Goal: Task Accomplishment & Management: Manage account settings

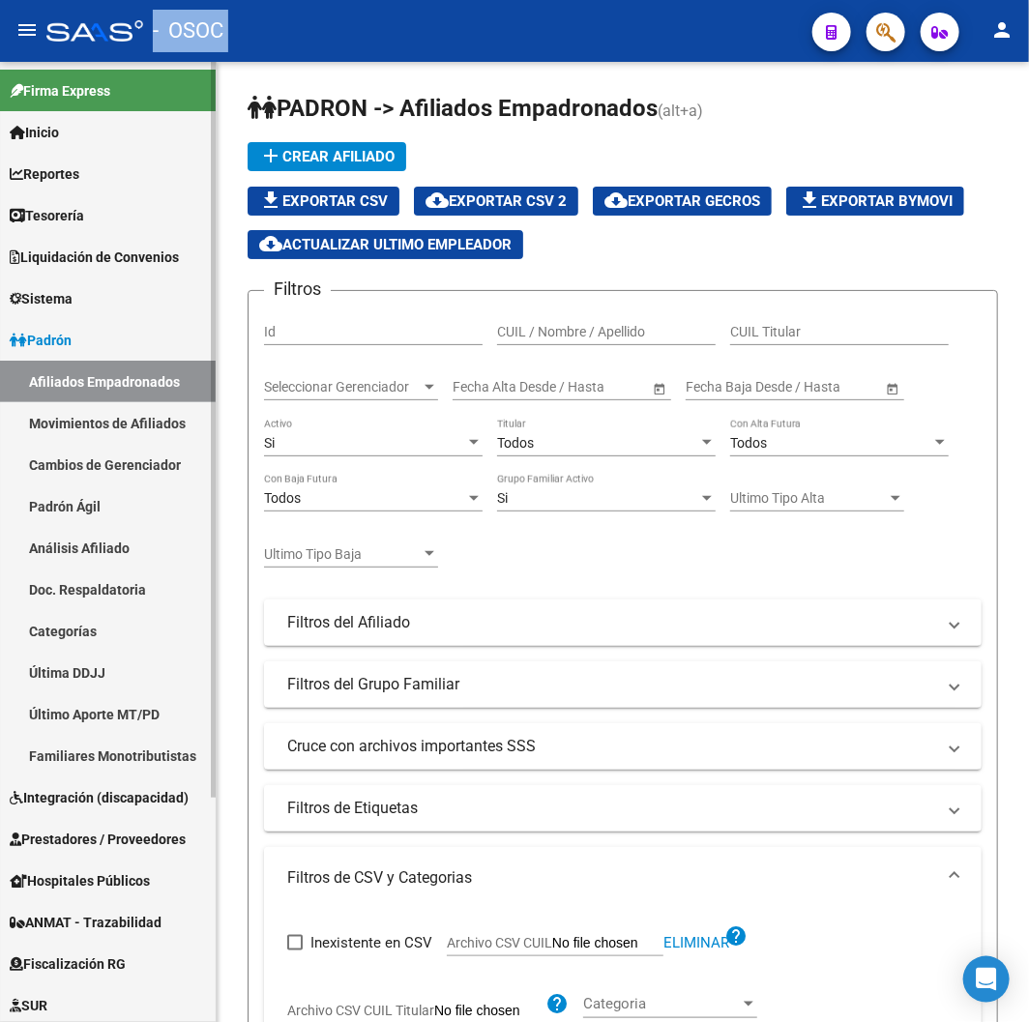
scroll to position [859, 0]
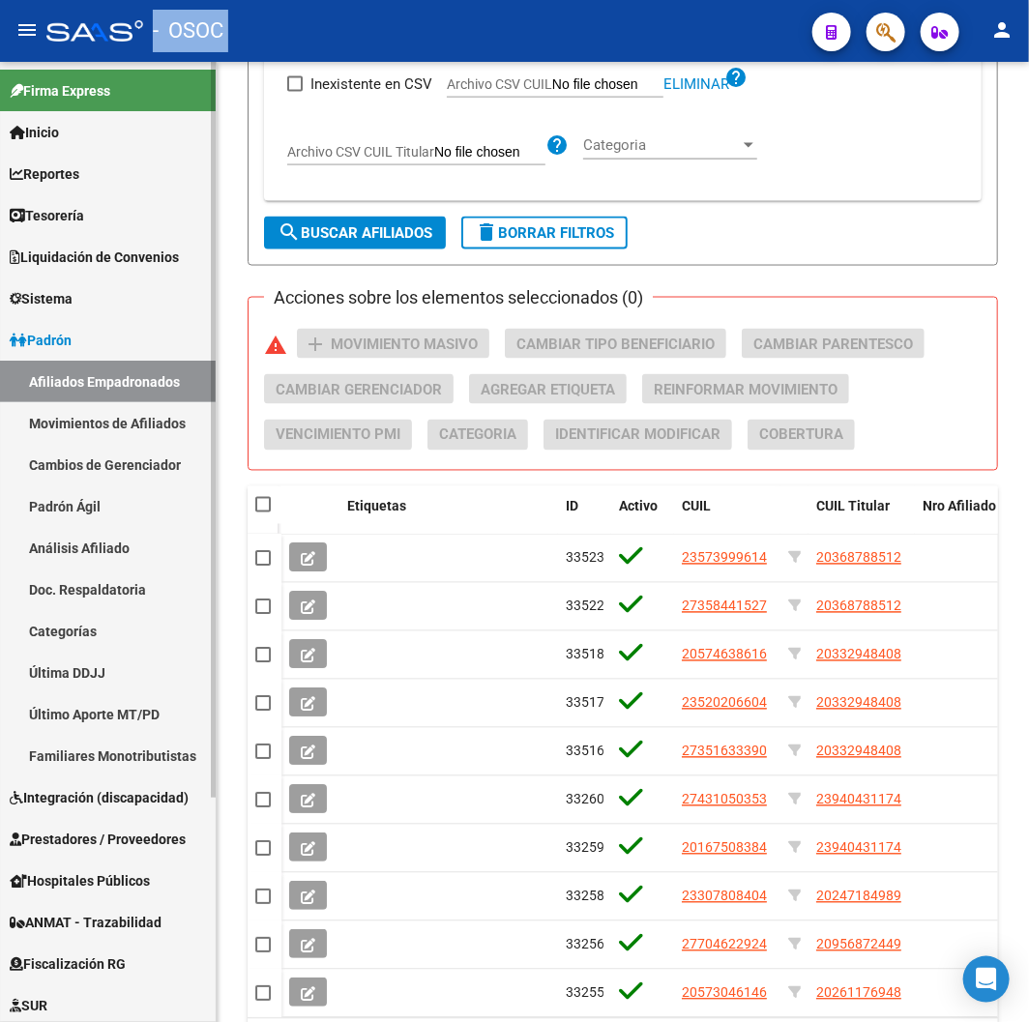
click at [91, 257] on span "Liquidación de Convenios" at bounding box center [94, 257] width 169 height 21
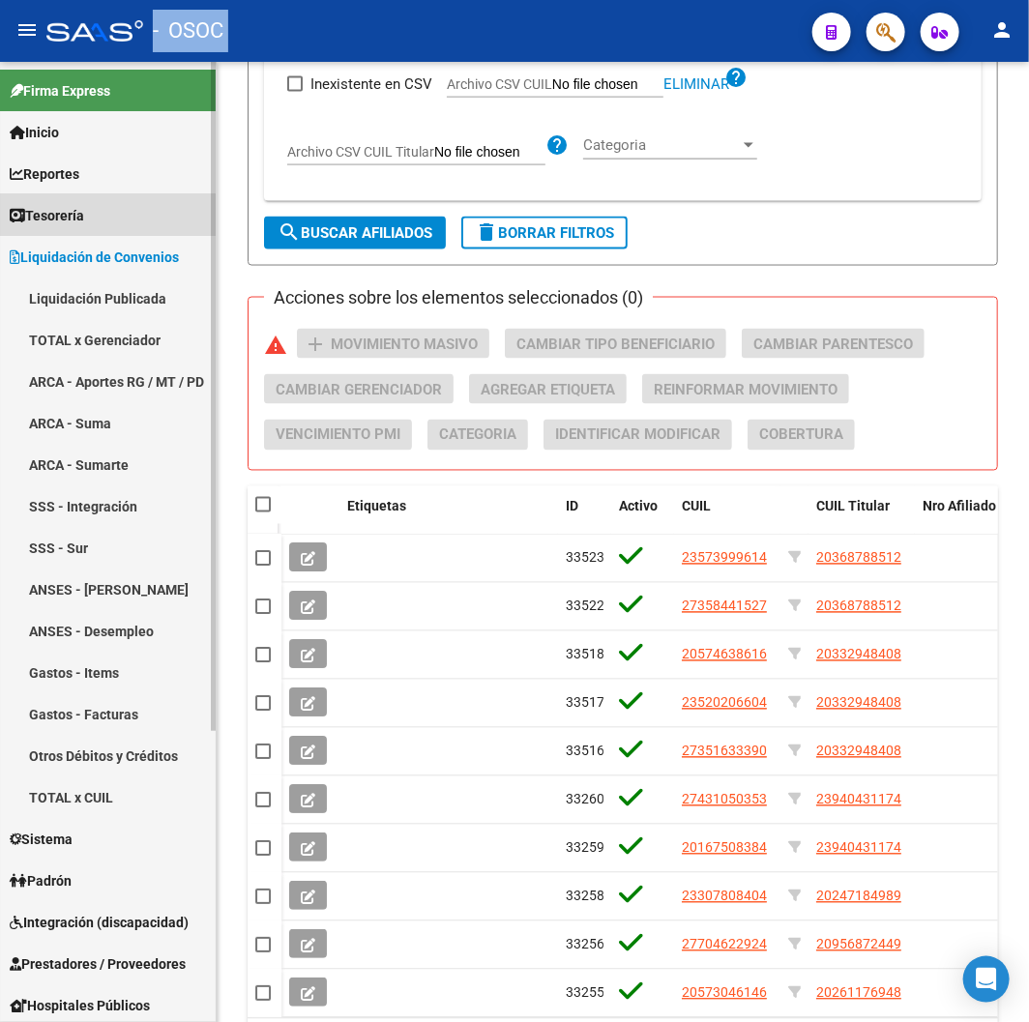
click at [78, 216] on span "Tesorería" at bounding box center [47, 215] width 74 height 21
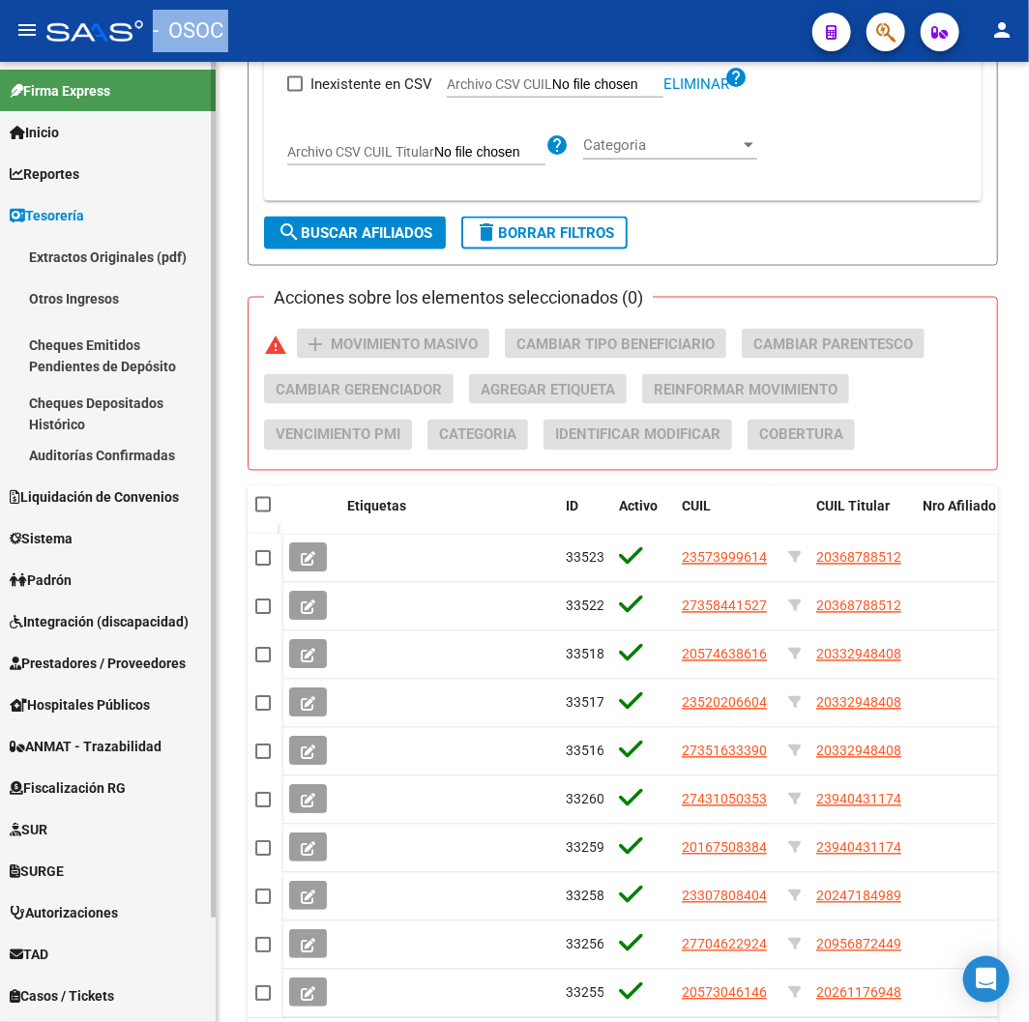
click at [66, 181] on span "Reportes" at bounding box center [45, 173] width 70 height 21
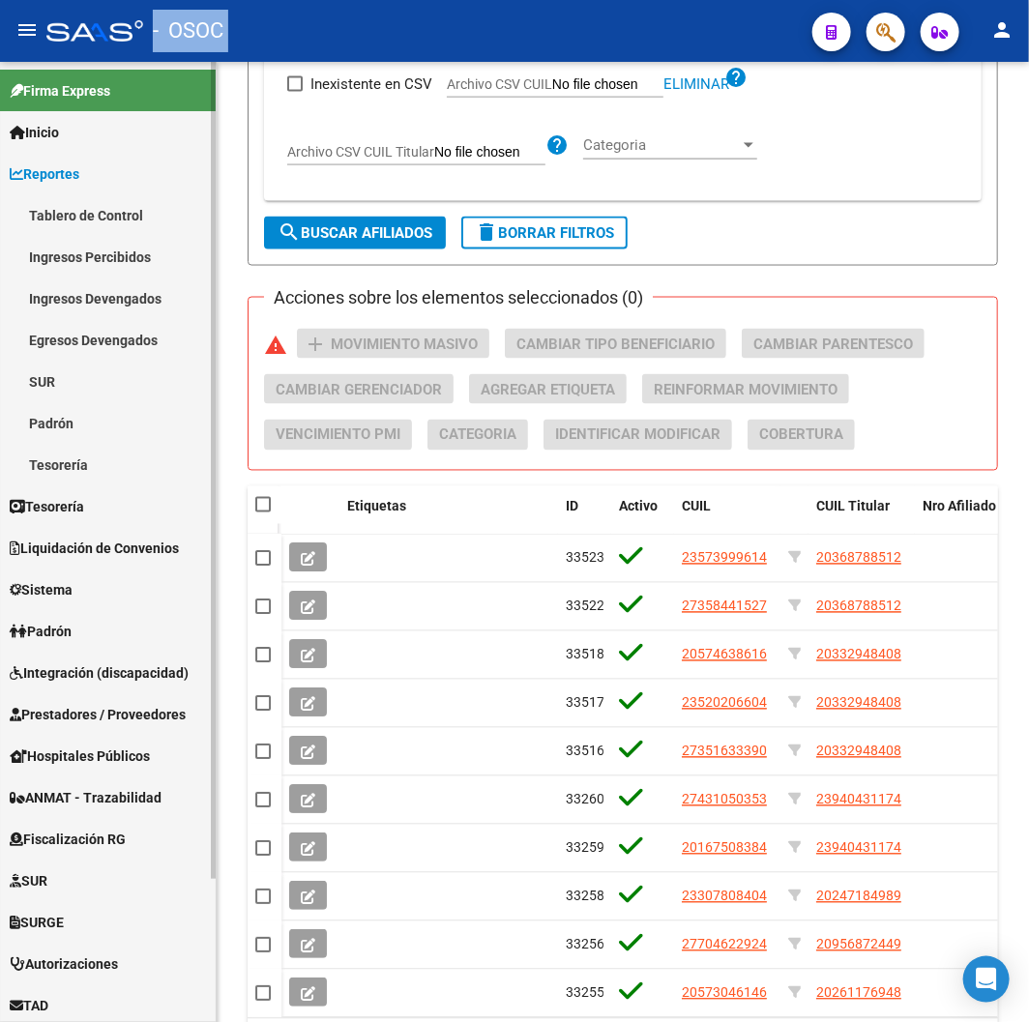
click at [88, 297] on link "Ingresos Devengados" at bounding box center [108, 298] width 216 height 42
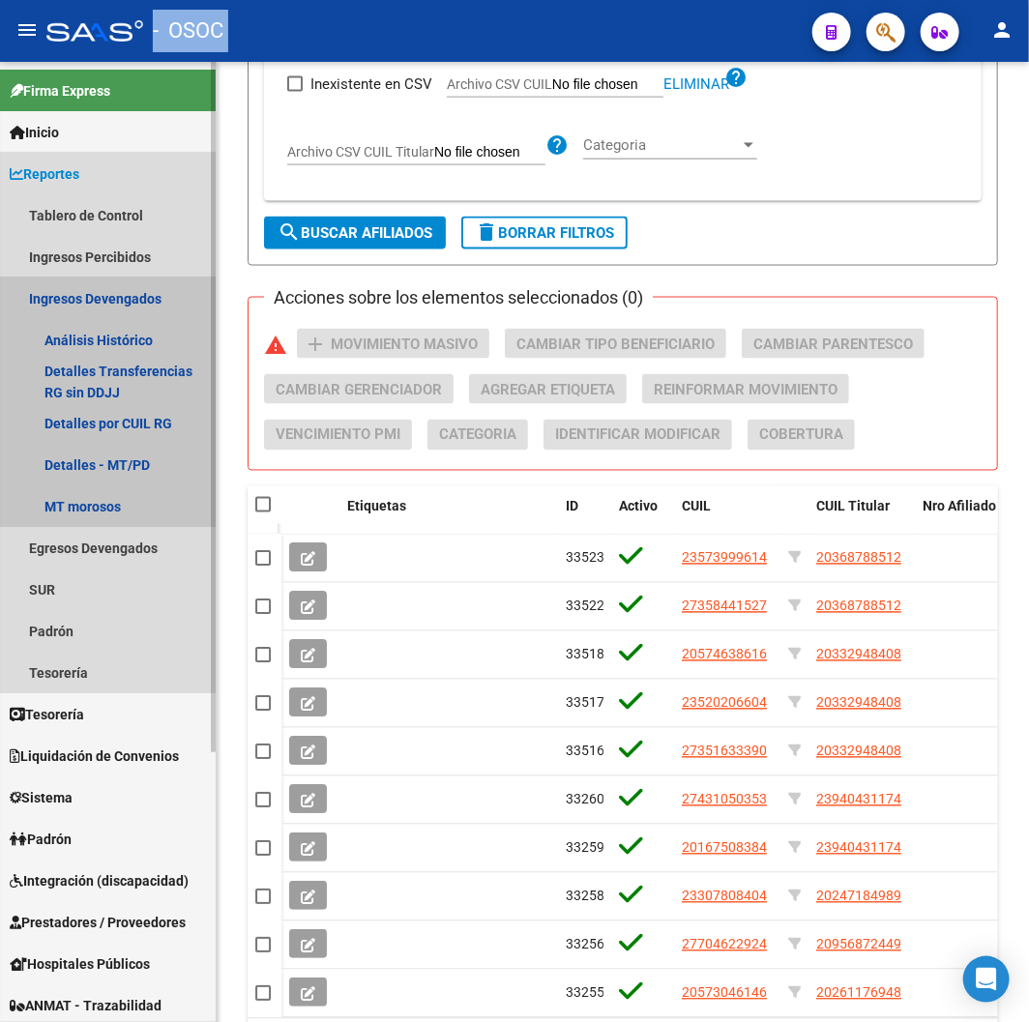
click at [89, 297] on link "Ingresos Devengados" at bounding box center [108, 298] width 216 height 42
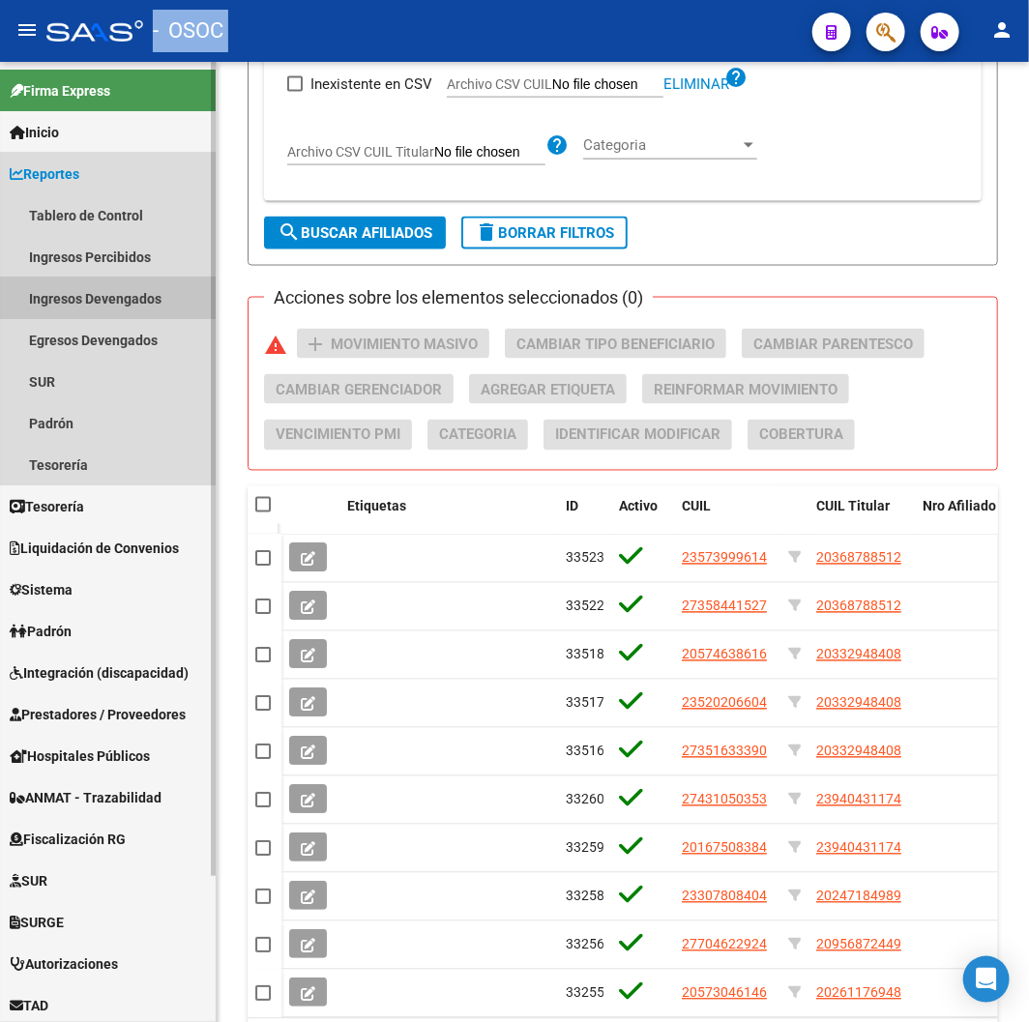
click at [89, 297] on link "Ingresos Devengados" at bounding box center [108, 298] width 216 height 42
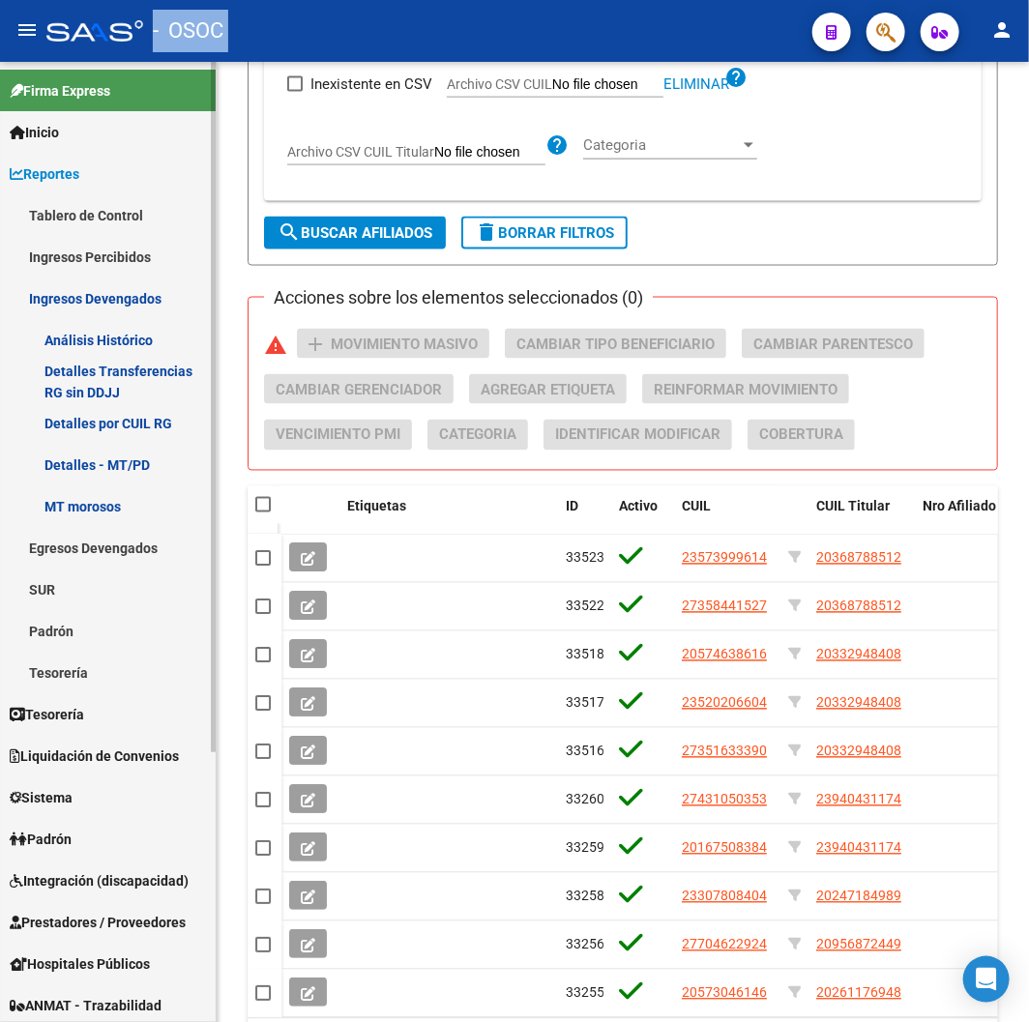
click at [98, 416] on link "Detalles por CUIL RG" at bounding box center [108, 423] width 216 height 42
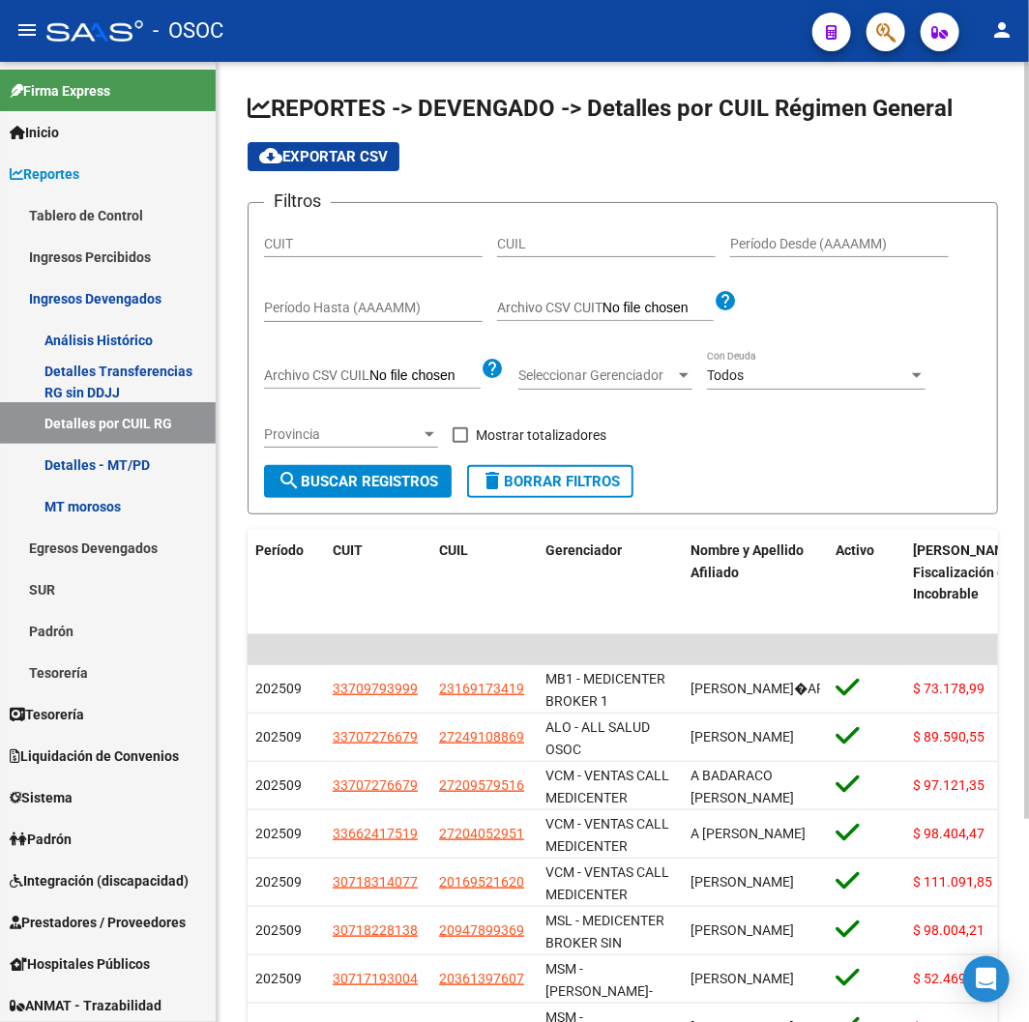
click at [530, 95] on span "REPORTES -> DEVENGADO -> Detalles por CUIL Régimen General" at bounding box center [600, 108] width 705 height 27
click at [677, 103] on span "REPORTES -> DEVENGADO -> Detalles por CUIL Régimen General" at bounding box center [600, 108] width 705 height 27
click at [856, 249] on input "Período Desde (AAAAMM)" at bounding box center [839, 244] width 219 height 16
type input "202501"
type input "202505"
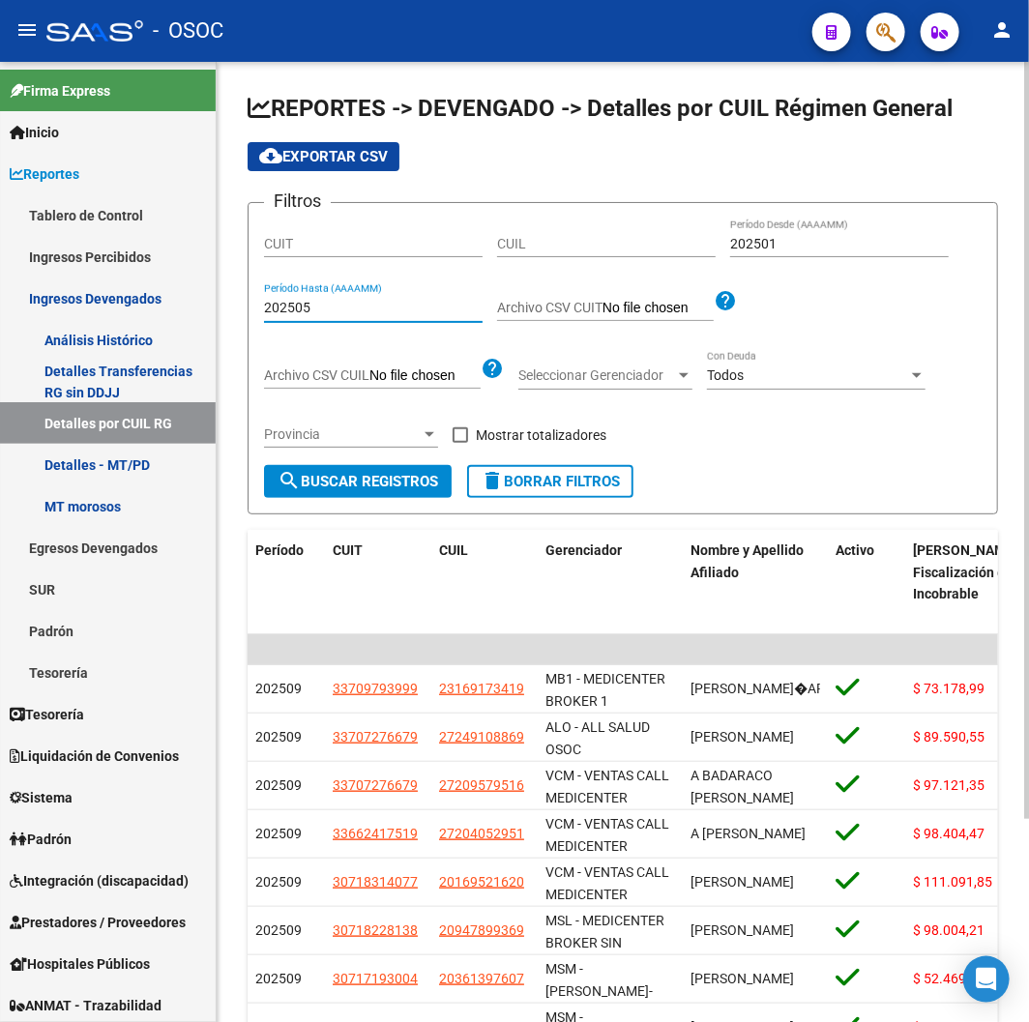
click at [397, 477] on span "search Buscar Registros" at bounding box center [357, 481] width 160 height 17
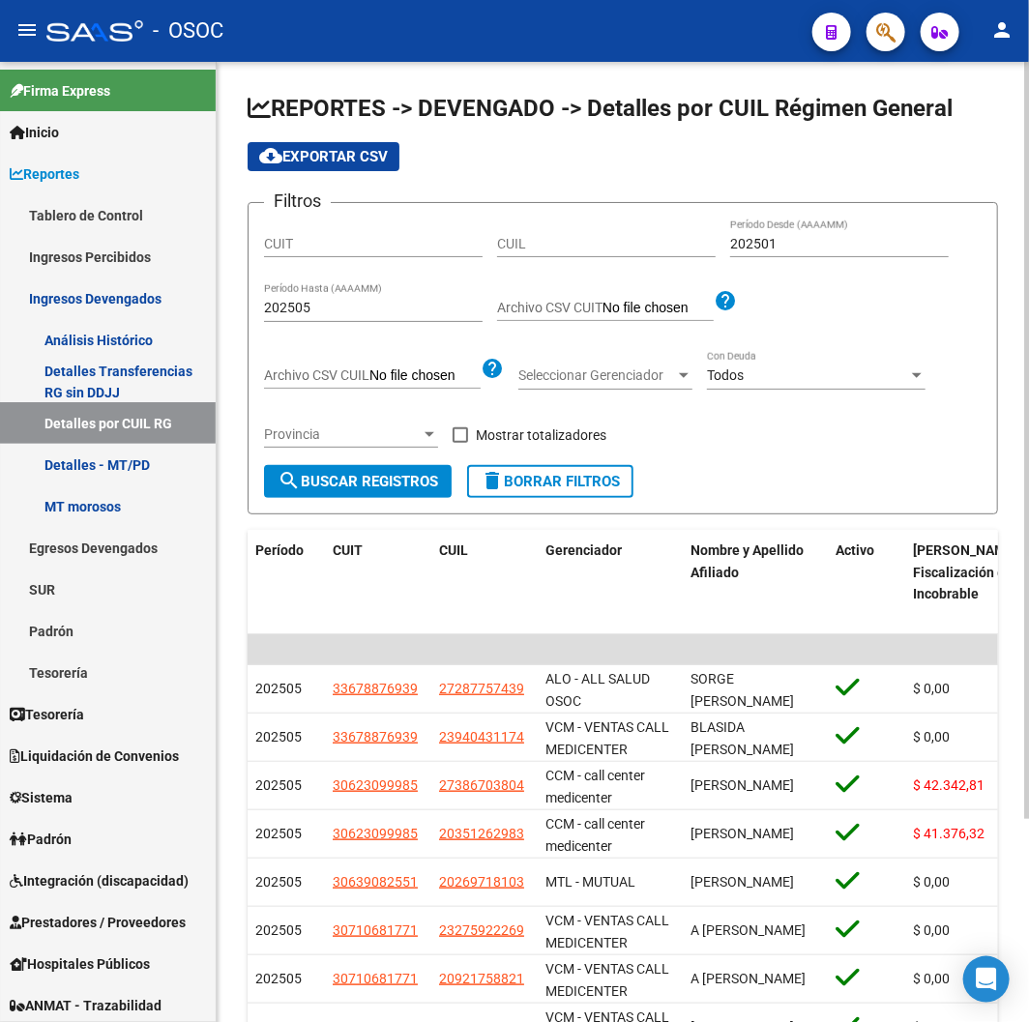
click at [382, 164] on span "cloud_download Exportar CSV" at bounding box center [323, 156] width 129 height 17
click at [456, 431] on span at bounding box center [459, 434] width 15 height 15
click at [459, 443] on input "Mostrar totalizadores" at bounding box center [459, 443] width 1 height 1
checkbox input "true"
click at [363, 168] on button "cloud_download Exportar CSV" at bounding box center [324, 156] width 152 height 29
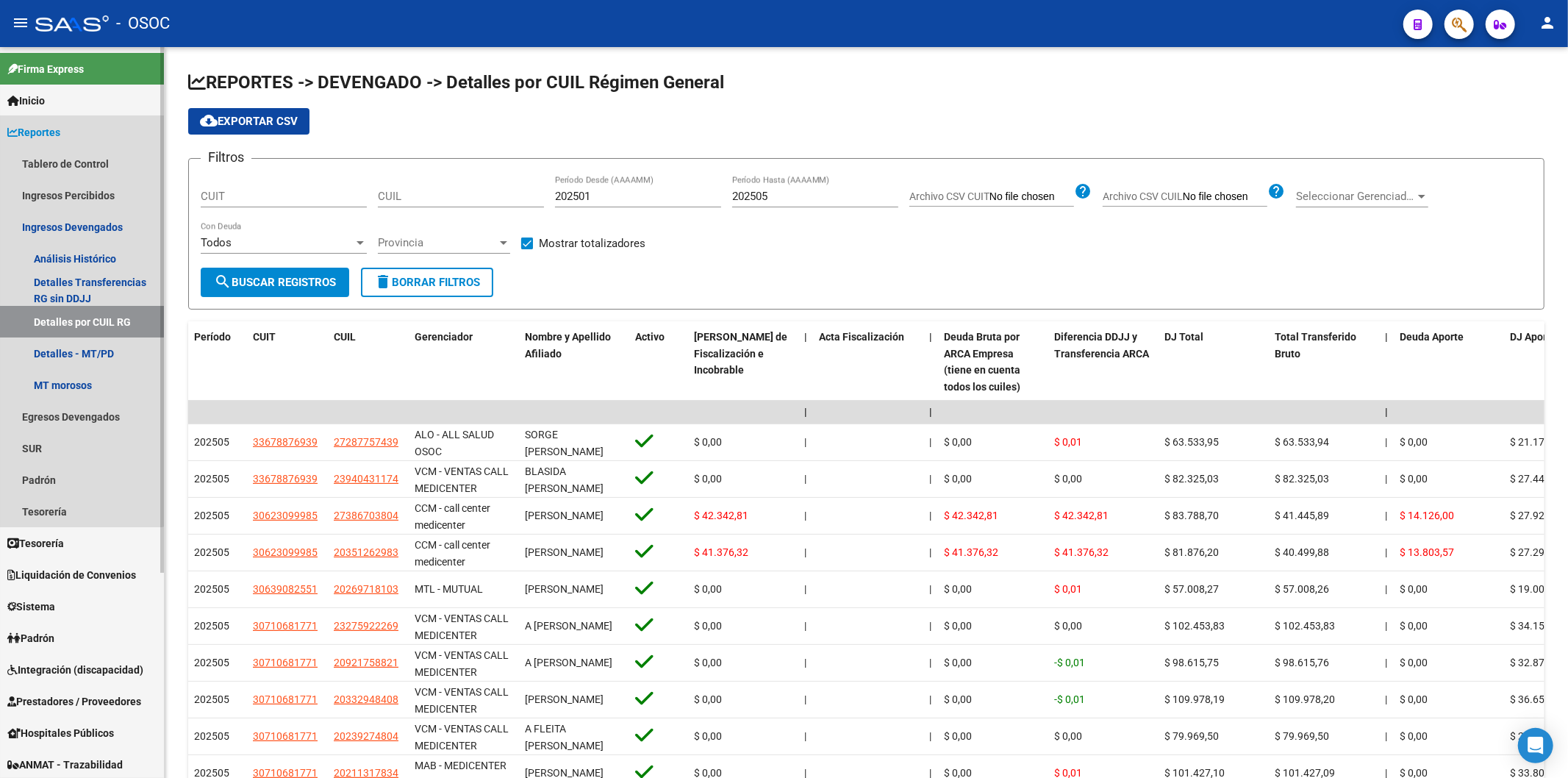
click at [49, 133] on span "Reportes" at bounding box center [34, 132] width 53 height 16
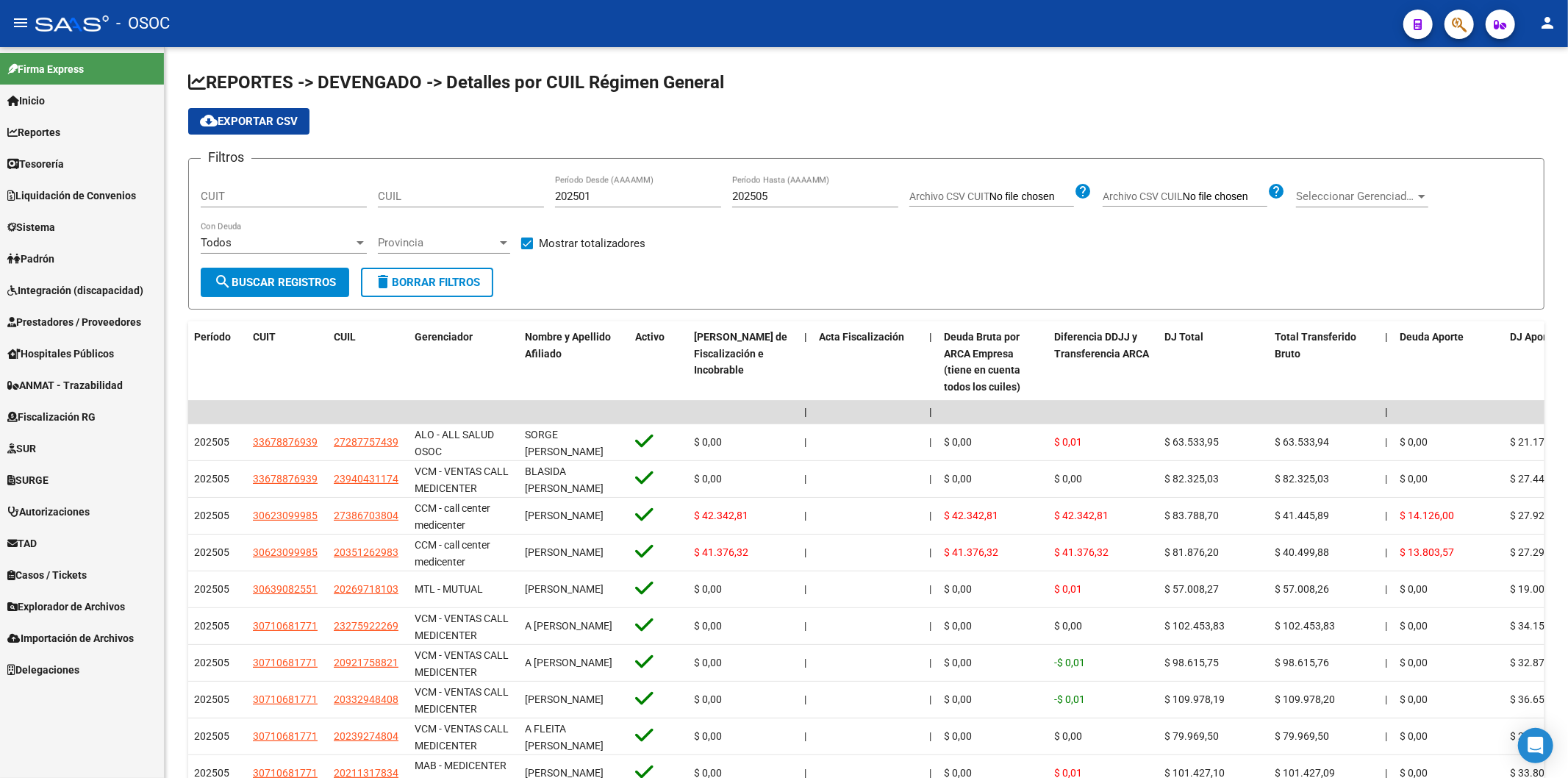
click at [75, 199] on span "Liquidación de Convenios" at bounding box center [71, 195] width 129 height 16
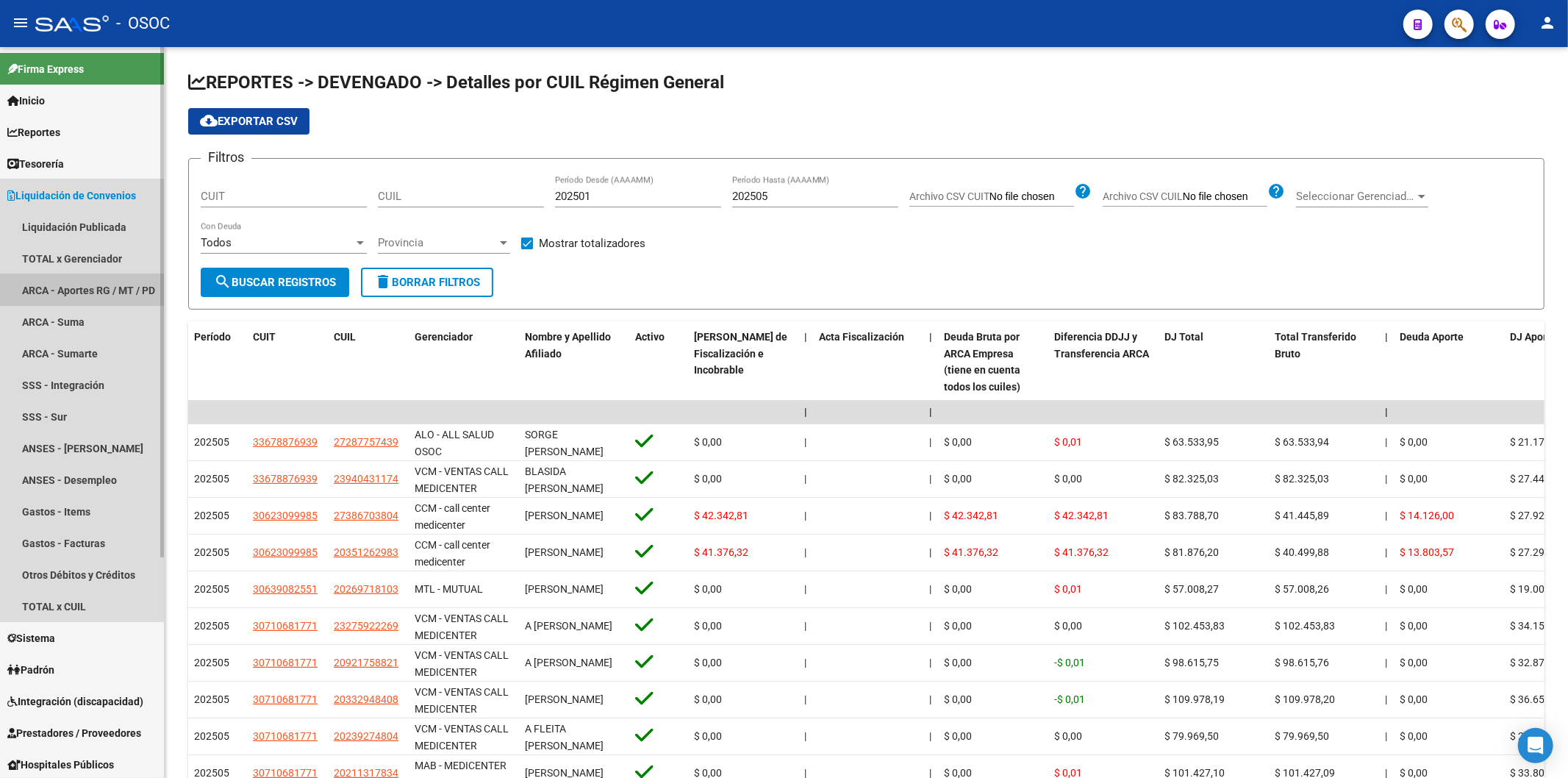
click at [70, 287] on link "ARCA - Aportes RG / MT / PD" at bounding box center [82, 291] width 164 height 32
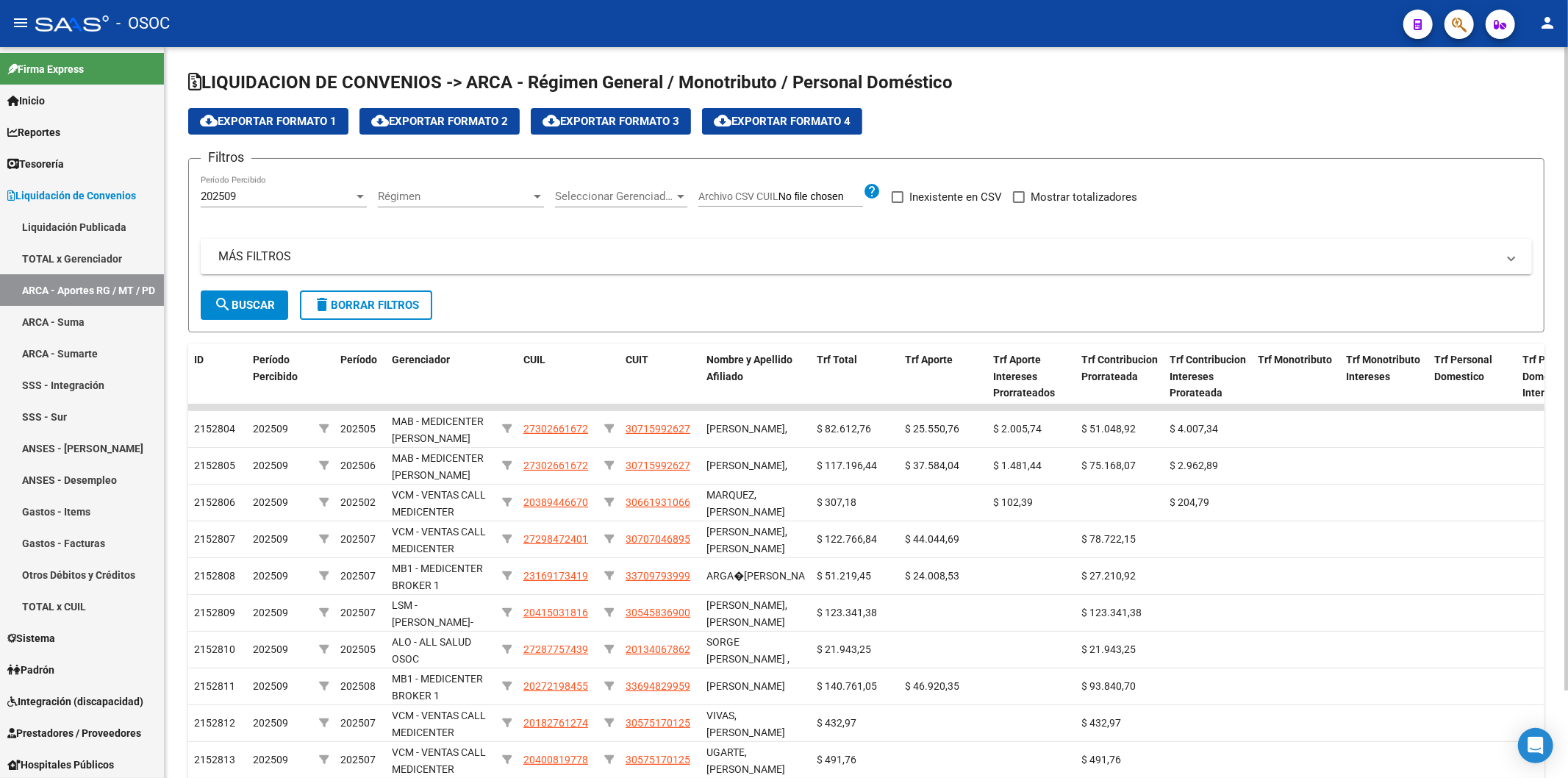
click at [260, 195] on div "202509" at bounding box center [277, 195] width 153 height 13
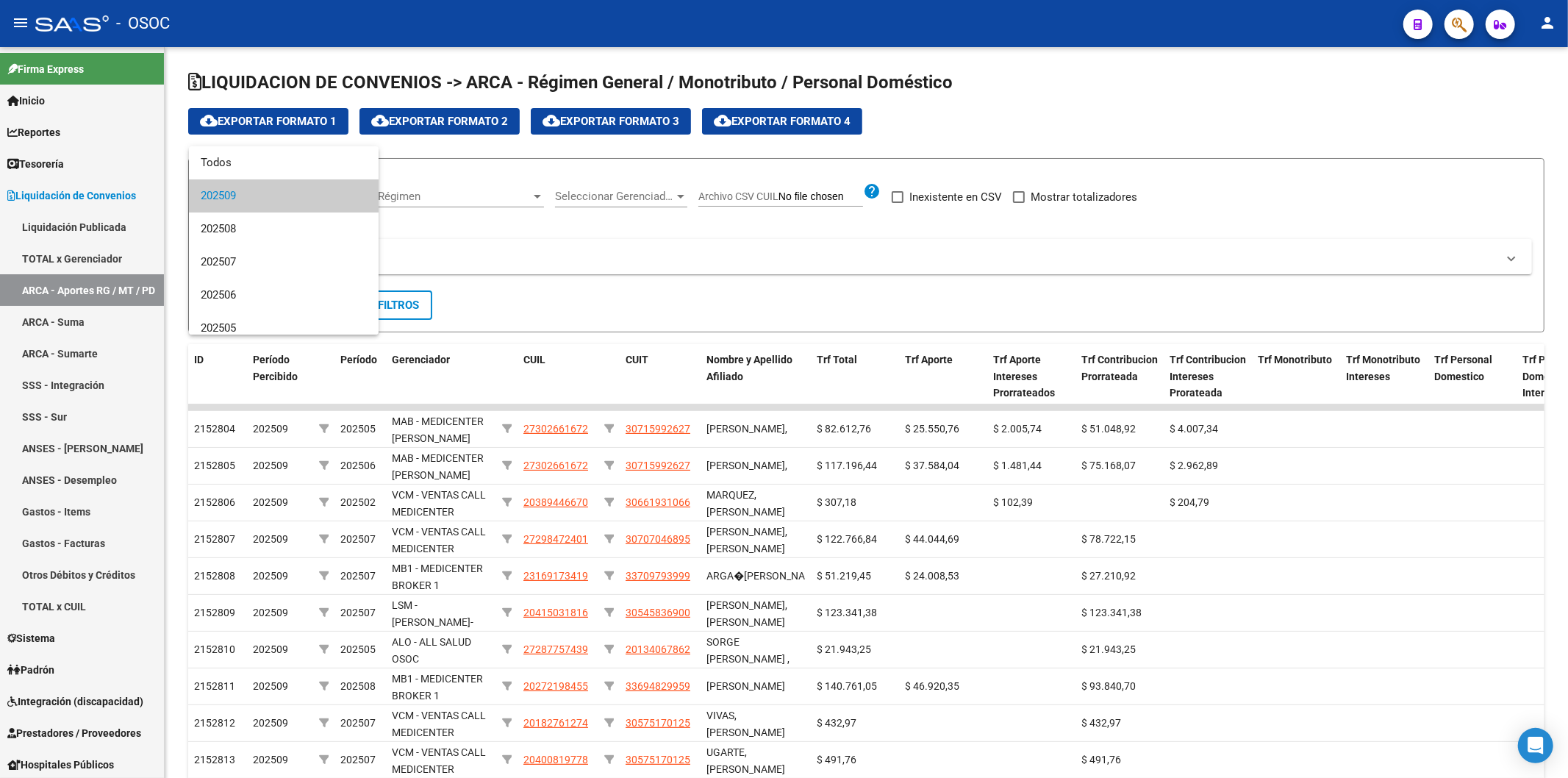
click at [719, 193] on div at bounding box center [784, 389] width 1568 height 778
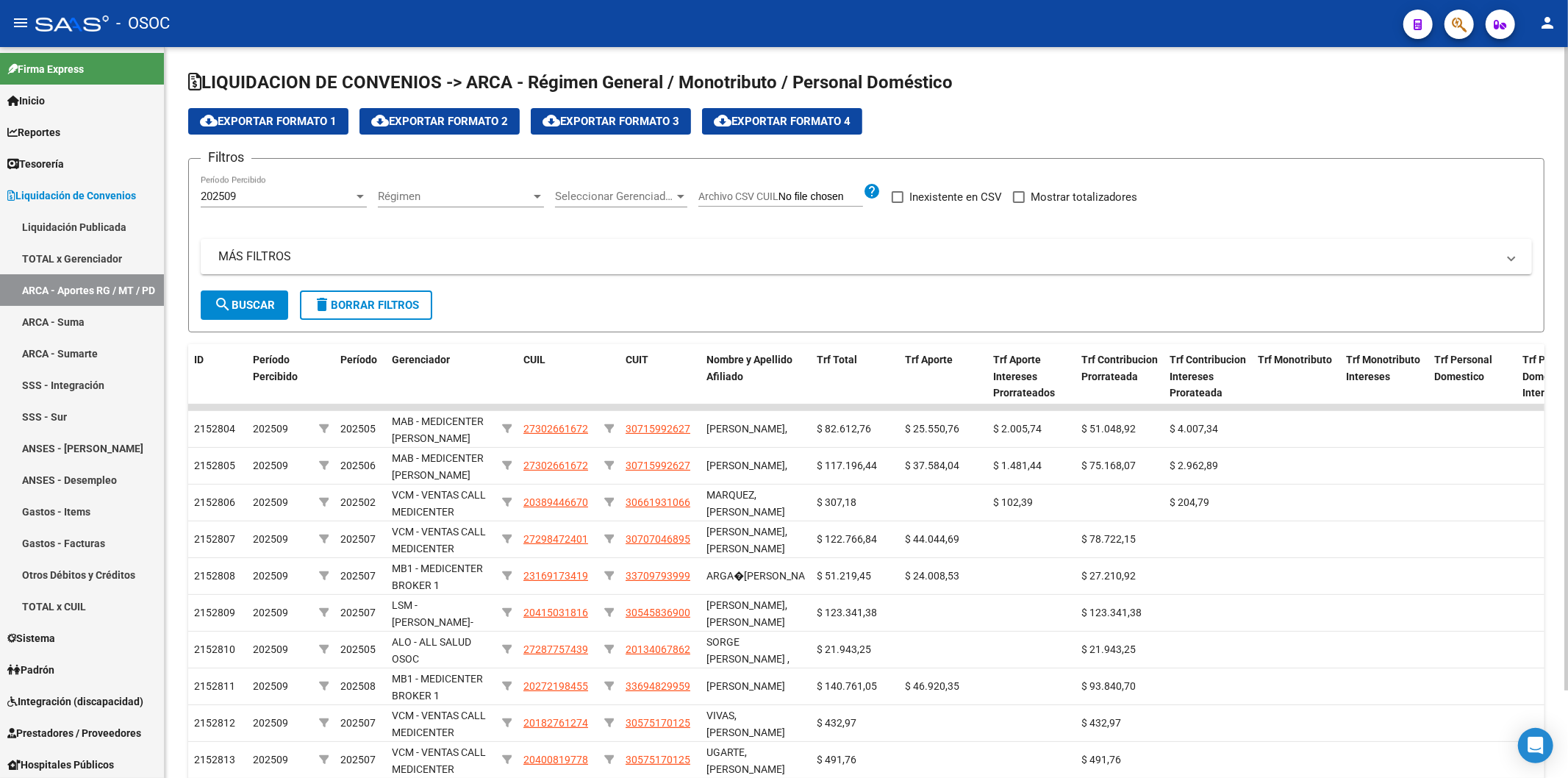
click at [736, 203] on label "Archivo CSV CUIL" at bounding box center [780, 198] width 165 height 16
click at [779, 203] on input "Archivo CSV CUIL" at bounding box center [821, 196] width 84 height 13
type input "C:\fakepath\archivo para filtrar en SAAS.csv"
click at [270, 193] on div "202509" at bounding box center [277, 195] width 153 height 13
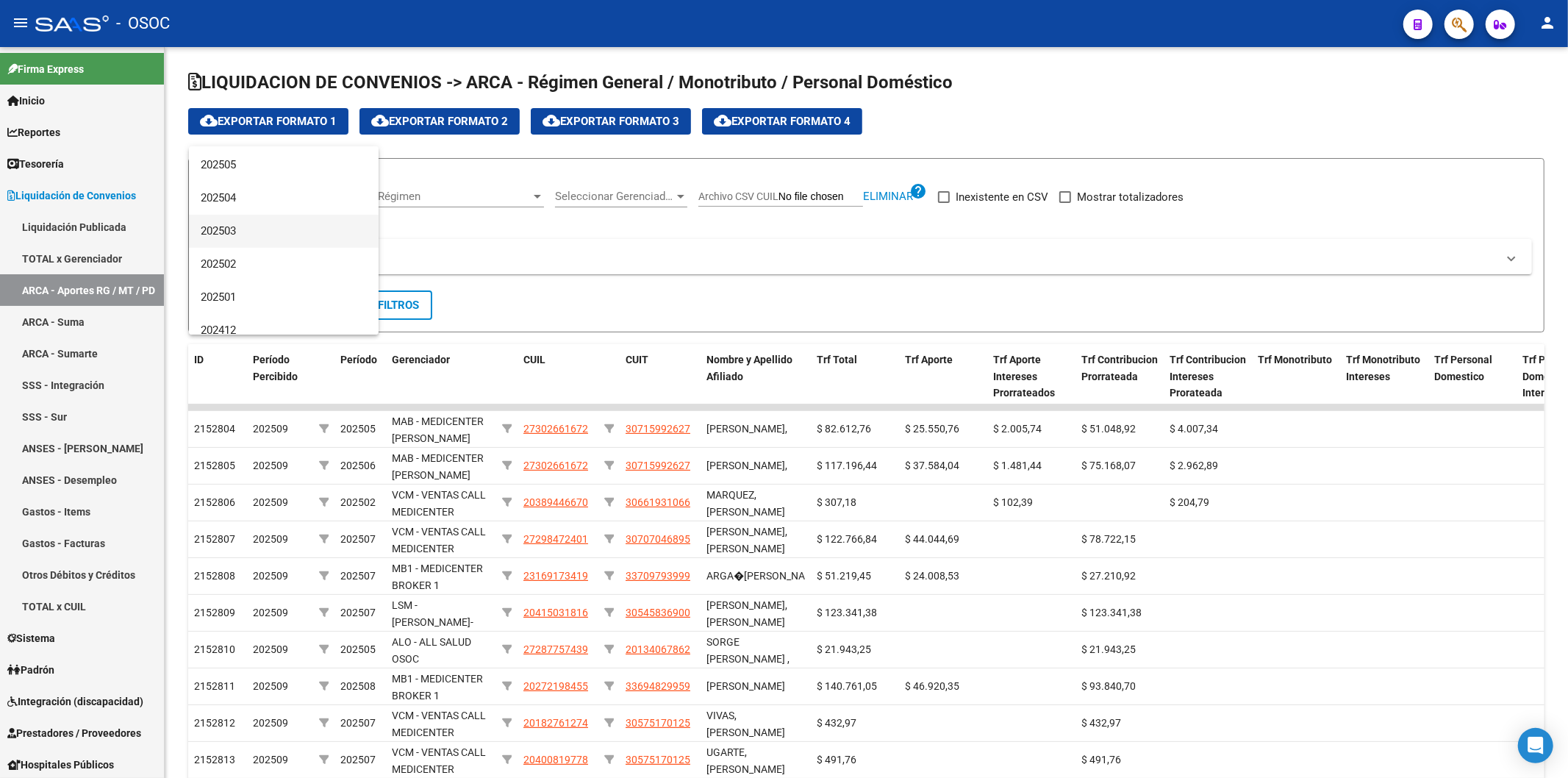
scroll to position [81, 0]
click at [258, 272] on span "202504" at bounding box center [284, 280] width 167 height 33
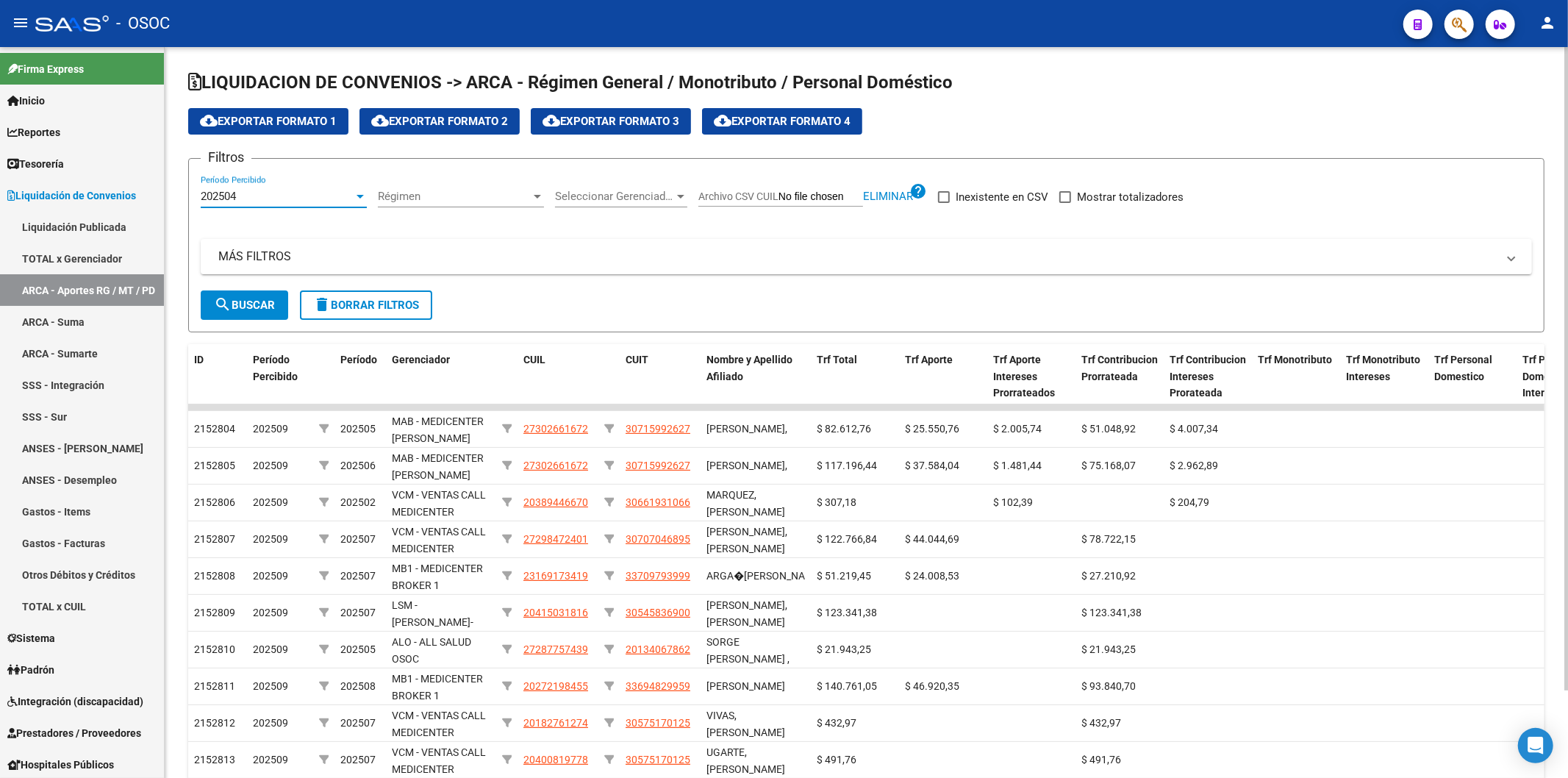
click at [291, 203] on div "202504 Período Percibido" at bounding box center [284, 192] width 167 height 32
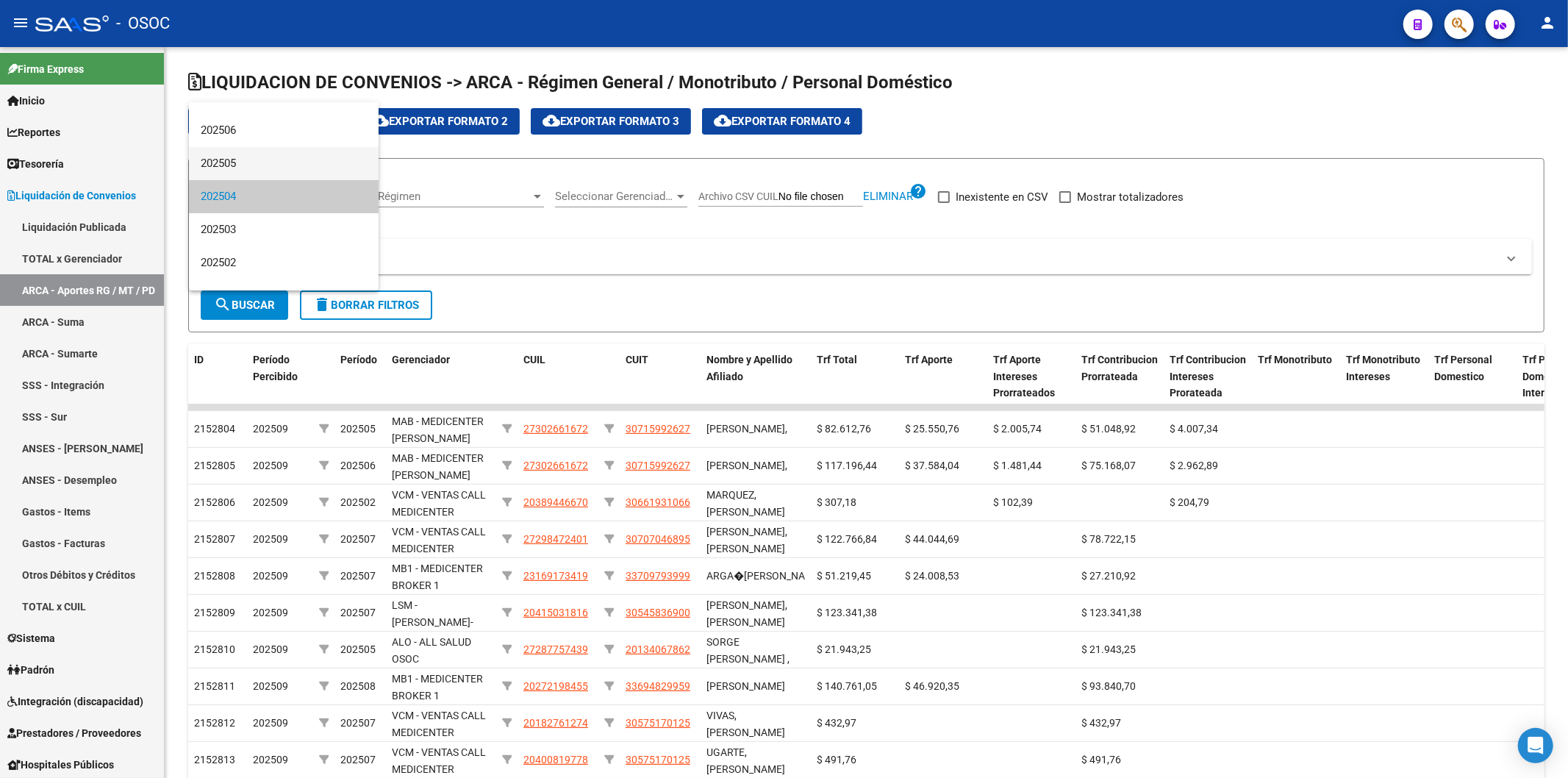
click at [270, 175] on span "202505" at bounding box center [284, 164] width 167 height 33
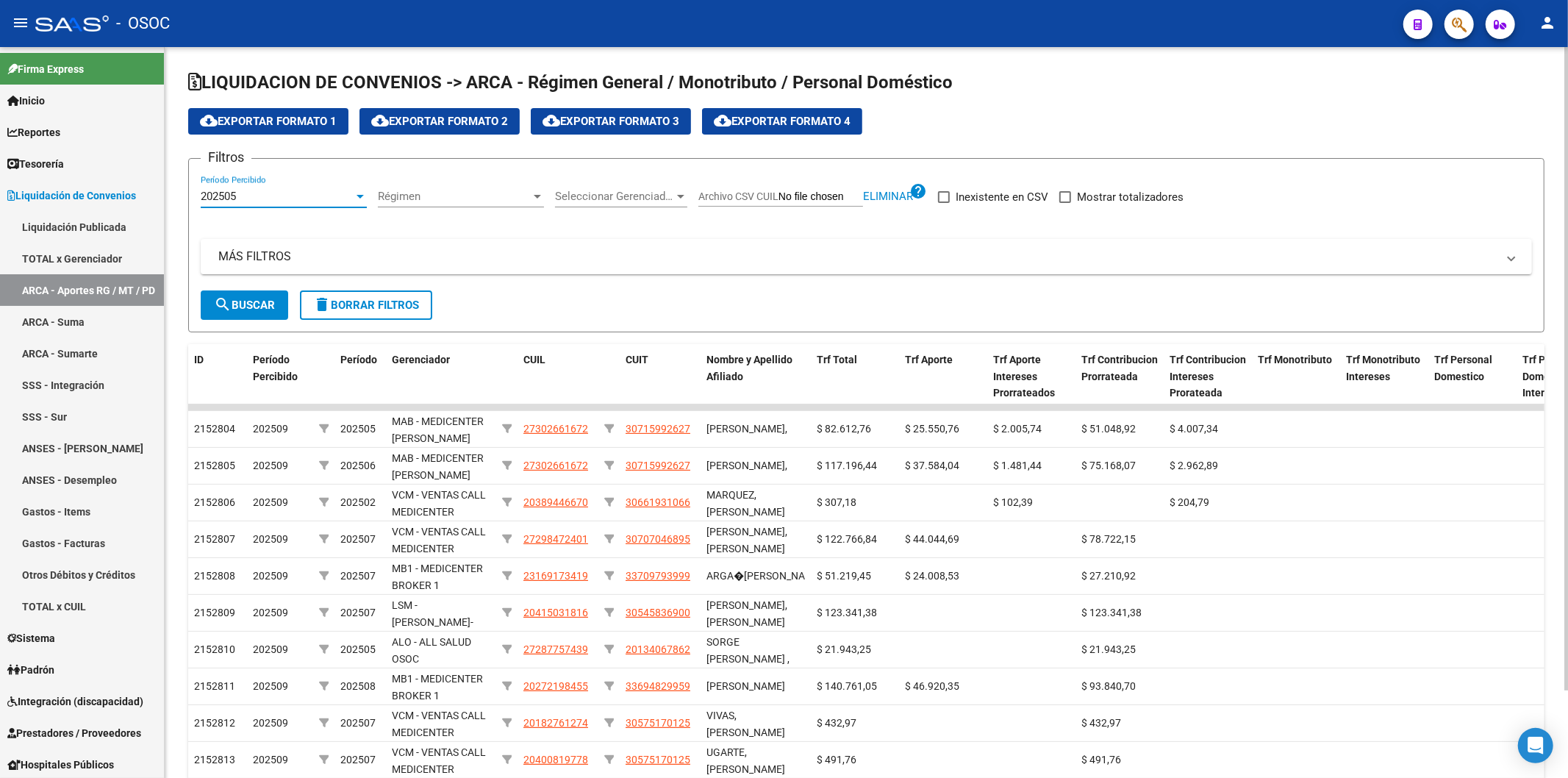
click at [487, 192] on span "Régimen" at bounding box center [454, 195] width 153 height 13
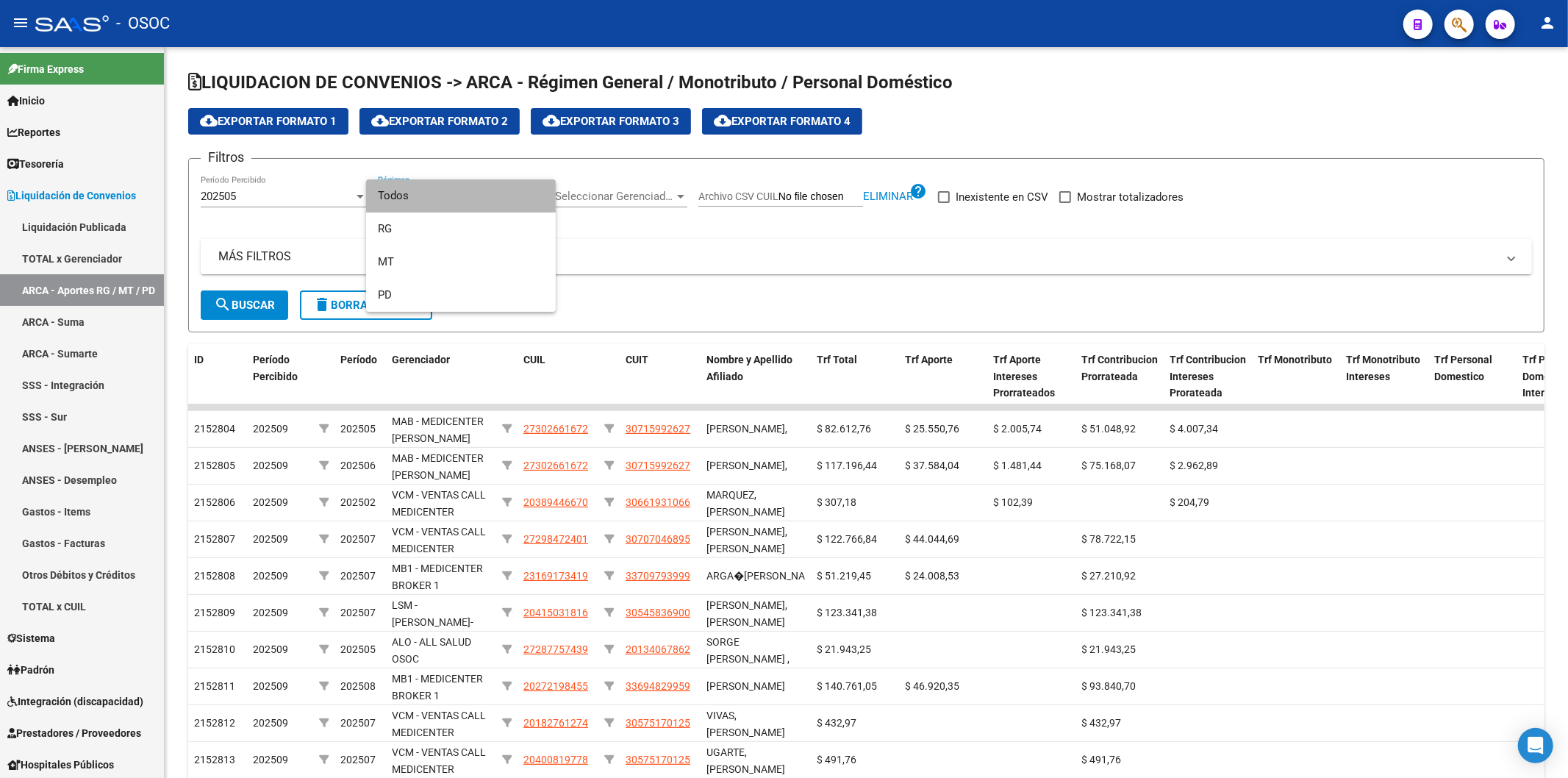
click at [487, 193] on span "Todos" at bounding box center [461, 196] width 167 height 33
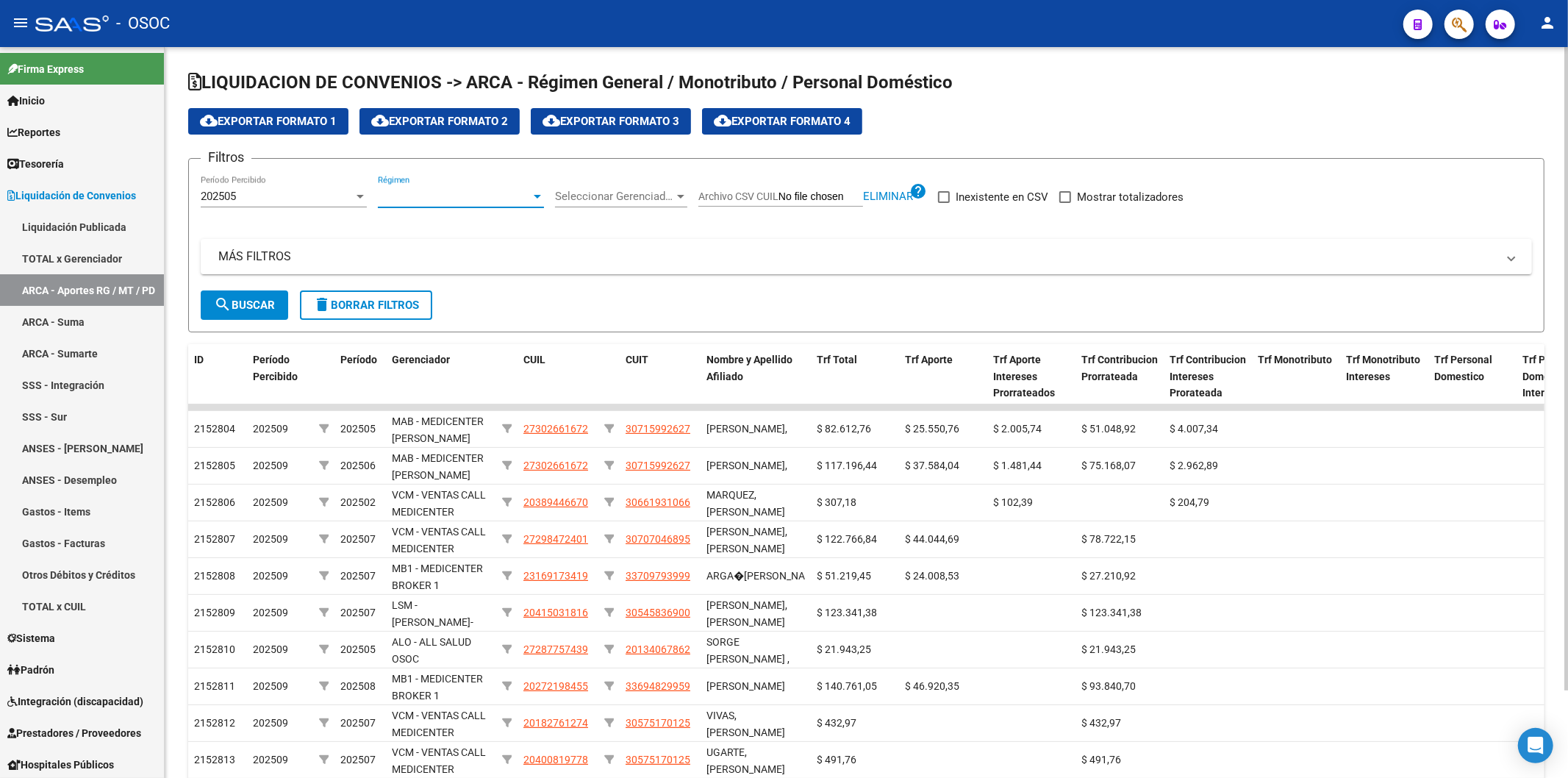
click at [782, 198] on span at bounding box center [1065, 196] width 11 height 11
click at [782, 203] on input "Mostrar totalizadores" at bounding box center [1065, 203] width 1 height 1
checkbox input "true"
click at [255, 304] on span "search Buscar" at bounding box center [244, 305] width 61 height 13
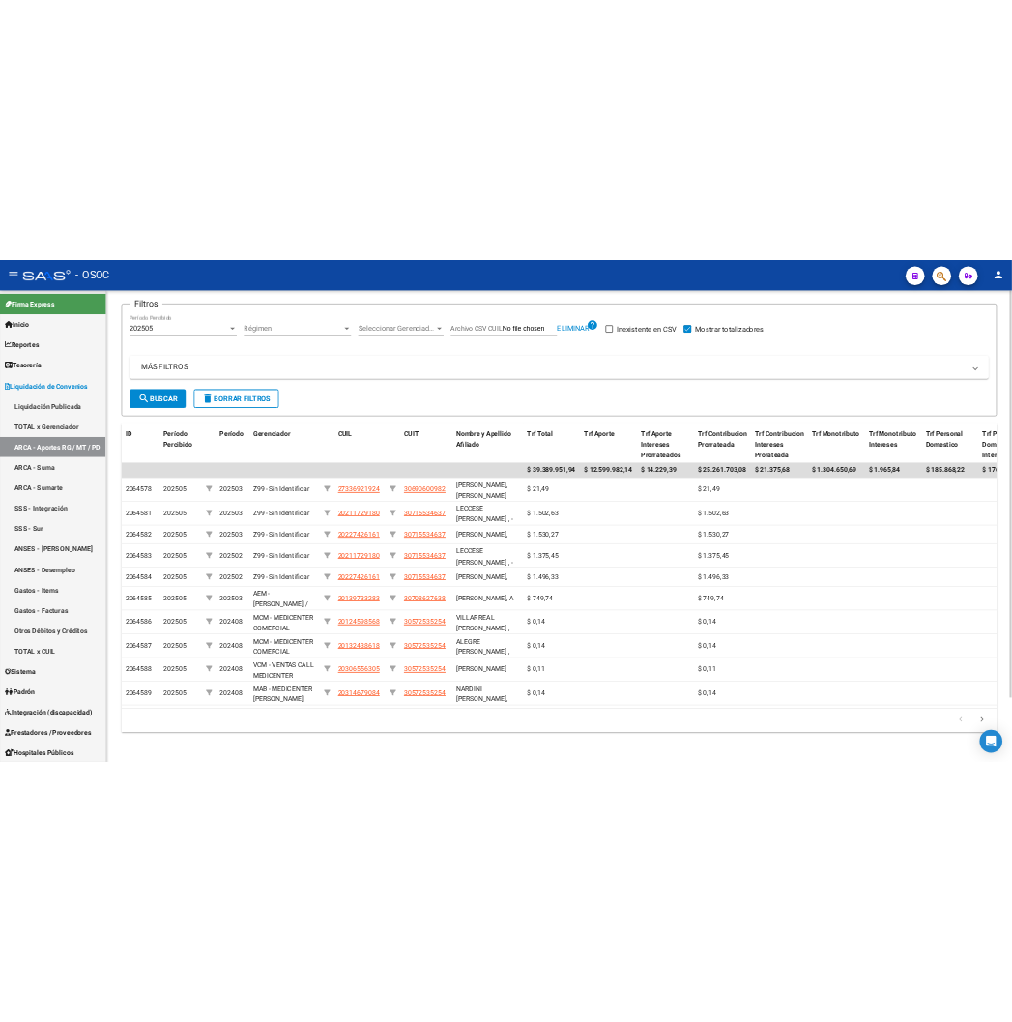
scroll to position [0, 0]
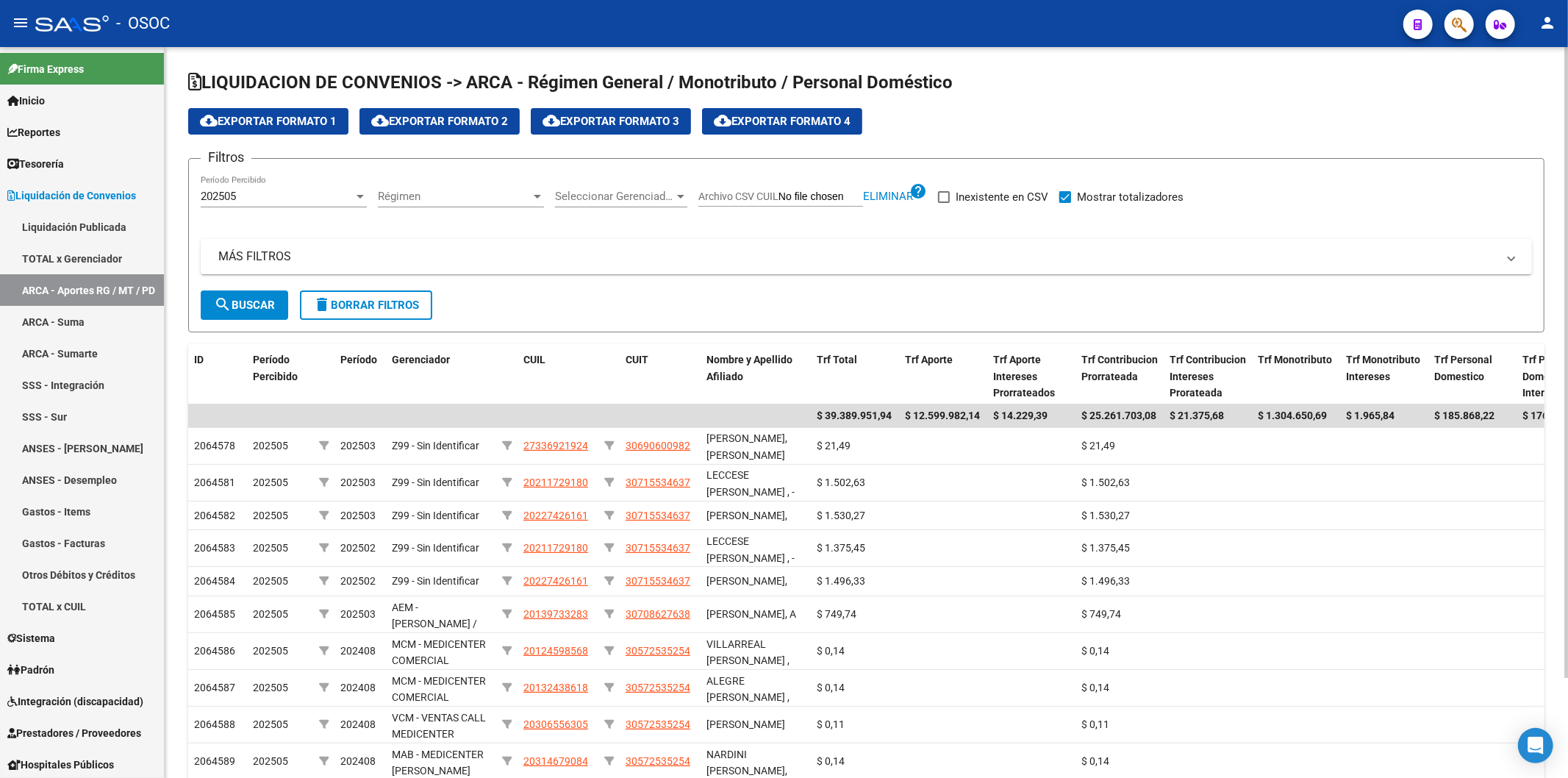
click at [481, 122] on span "cloud_download Exportar Formato 2" at bounding box center [440, 121] width 137 height 13
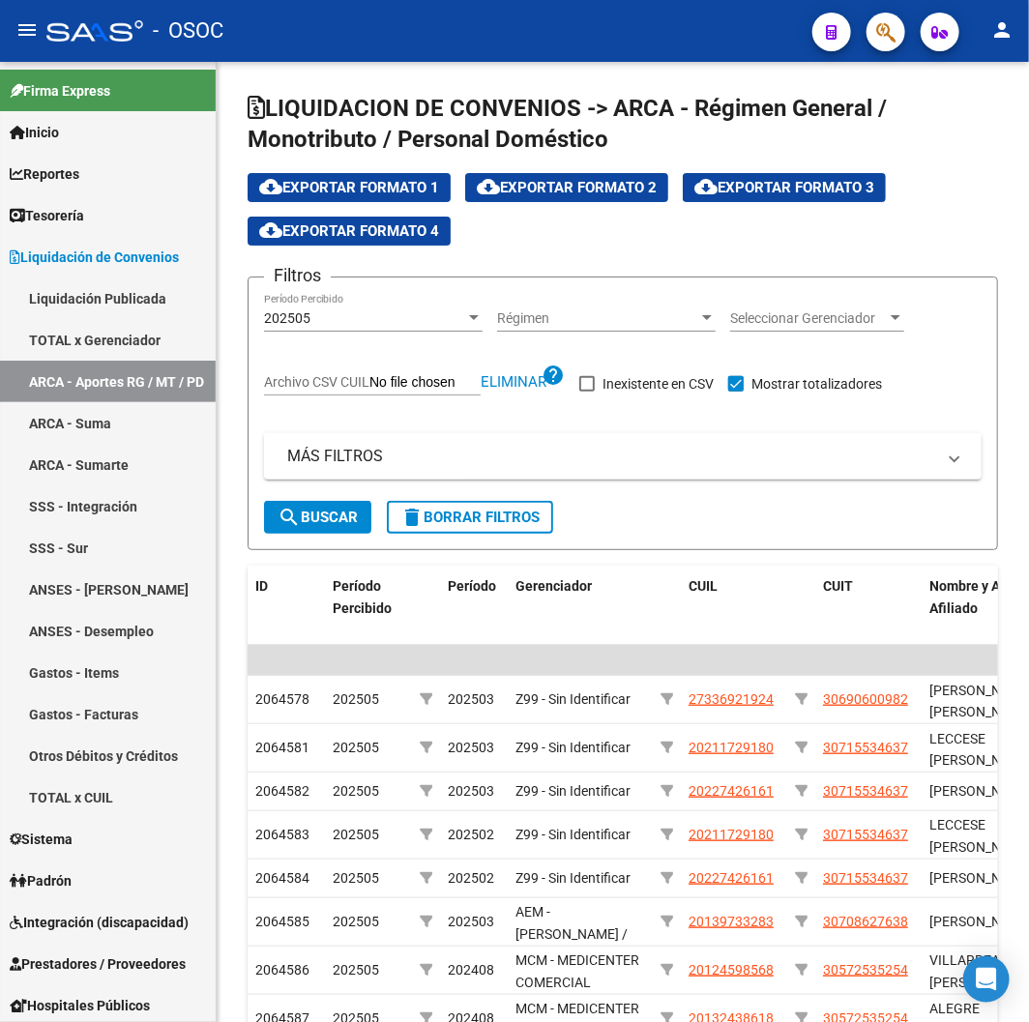
click at [488, 34] on div "- OSOC" at bounding box center [421, 31] width 750 height 43
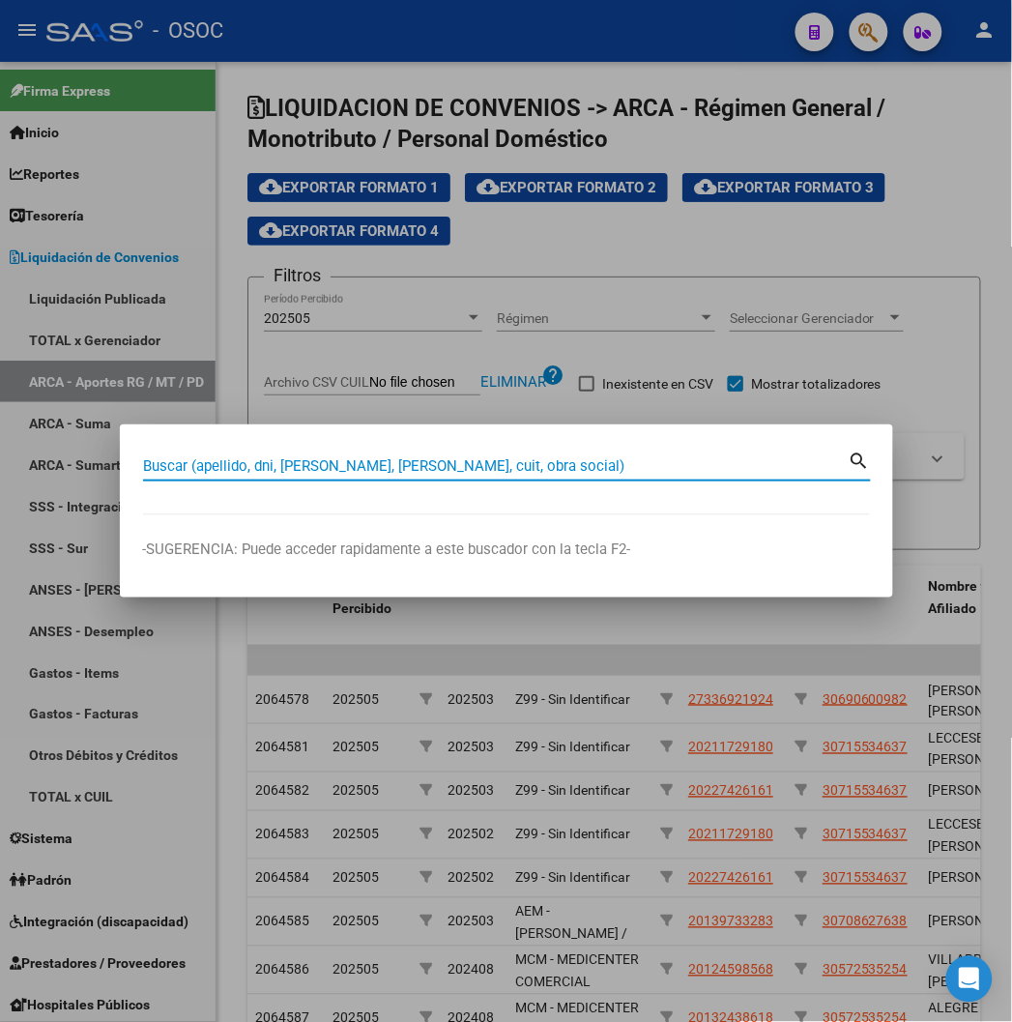
paste input "16451811"
type input "16451811"
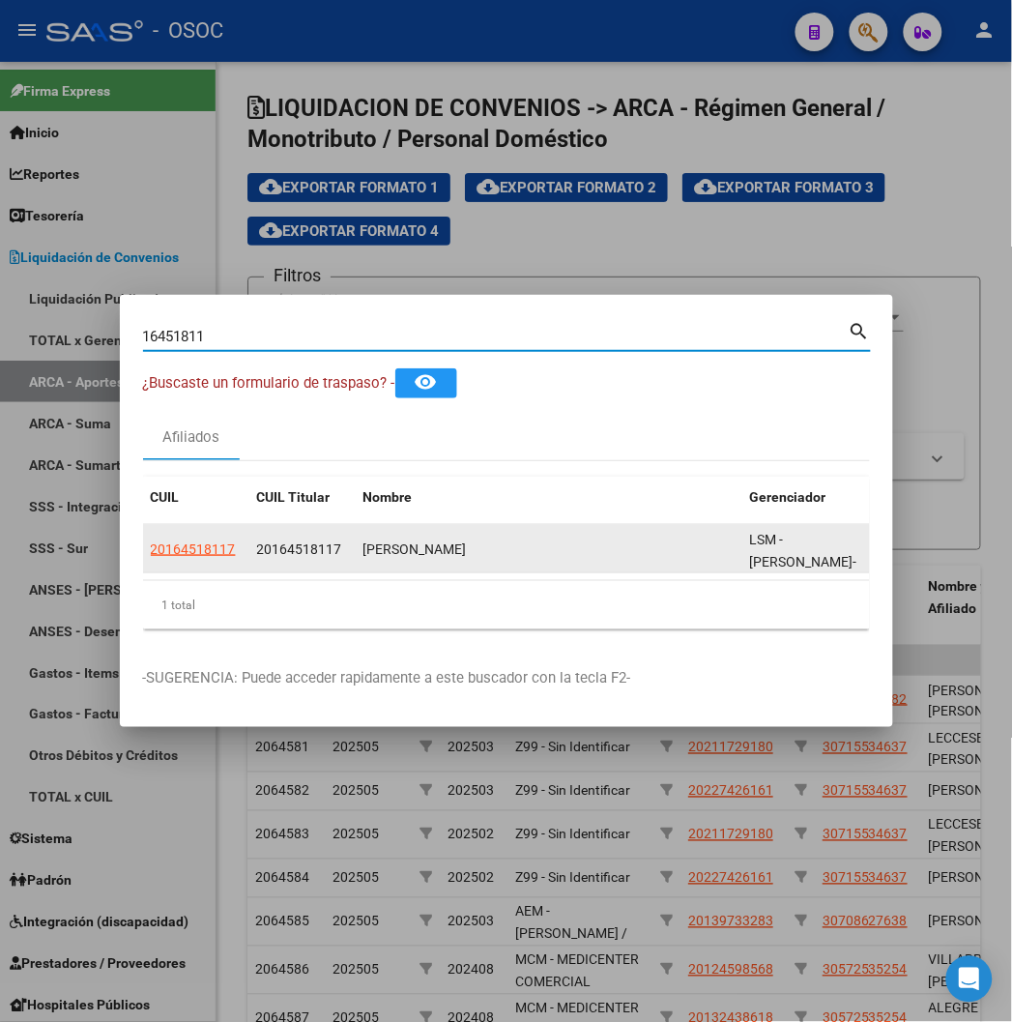
click at [143, 568] on datatable-body-cell "20164518117" at bounding box center [196, 548] width 106 height 47
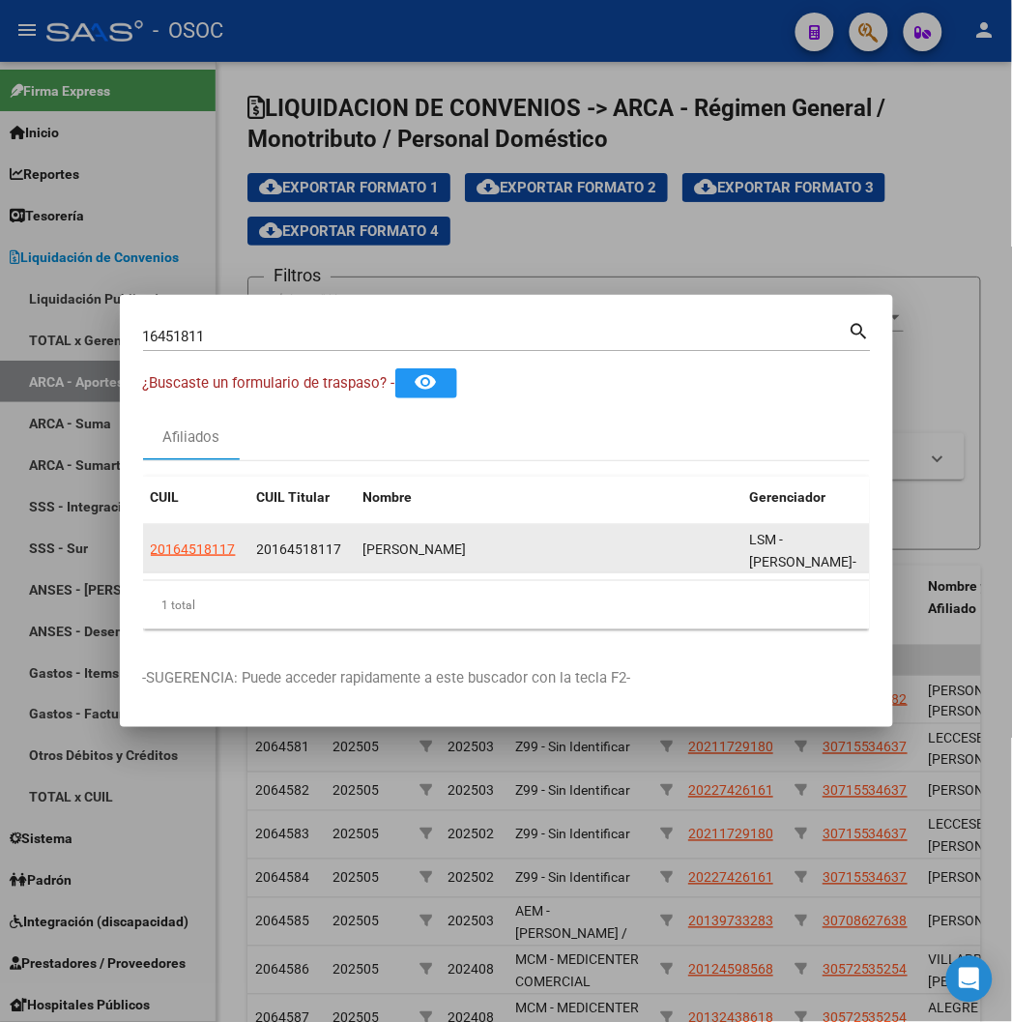
click at [143, 564] on datatable-body-cell "20164518117" at bounding box center [196, 548] width 106 height 47
click at [143, 562] on datatable-body-cell "20164518117" at bounding box center [196, 548] width 106 height 47
click at [151, 554] on span "20164518117" at bounding box center [193, 548] width 85 height 15
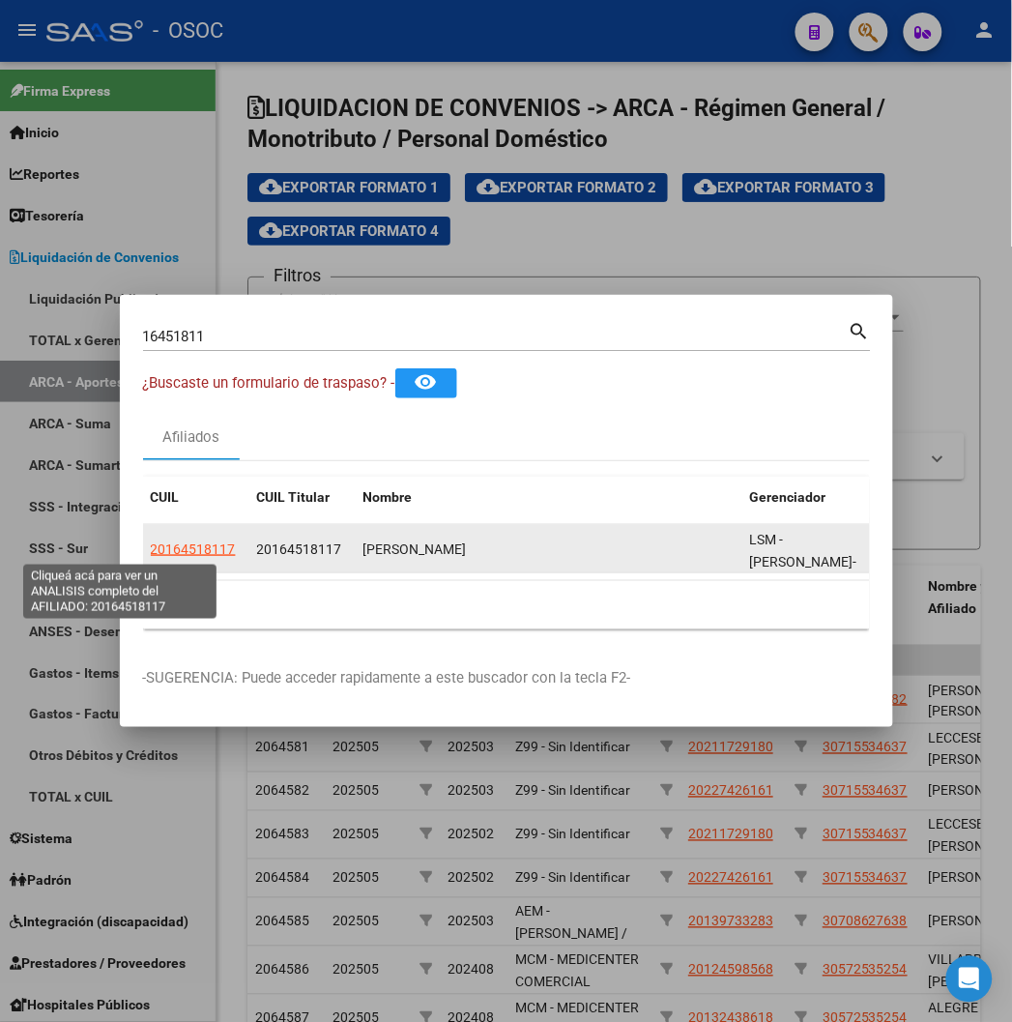
type textarea "20164518117"
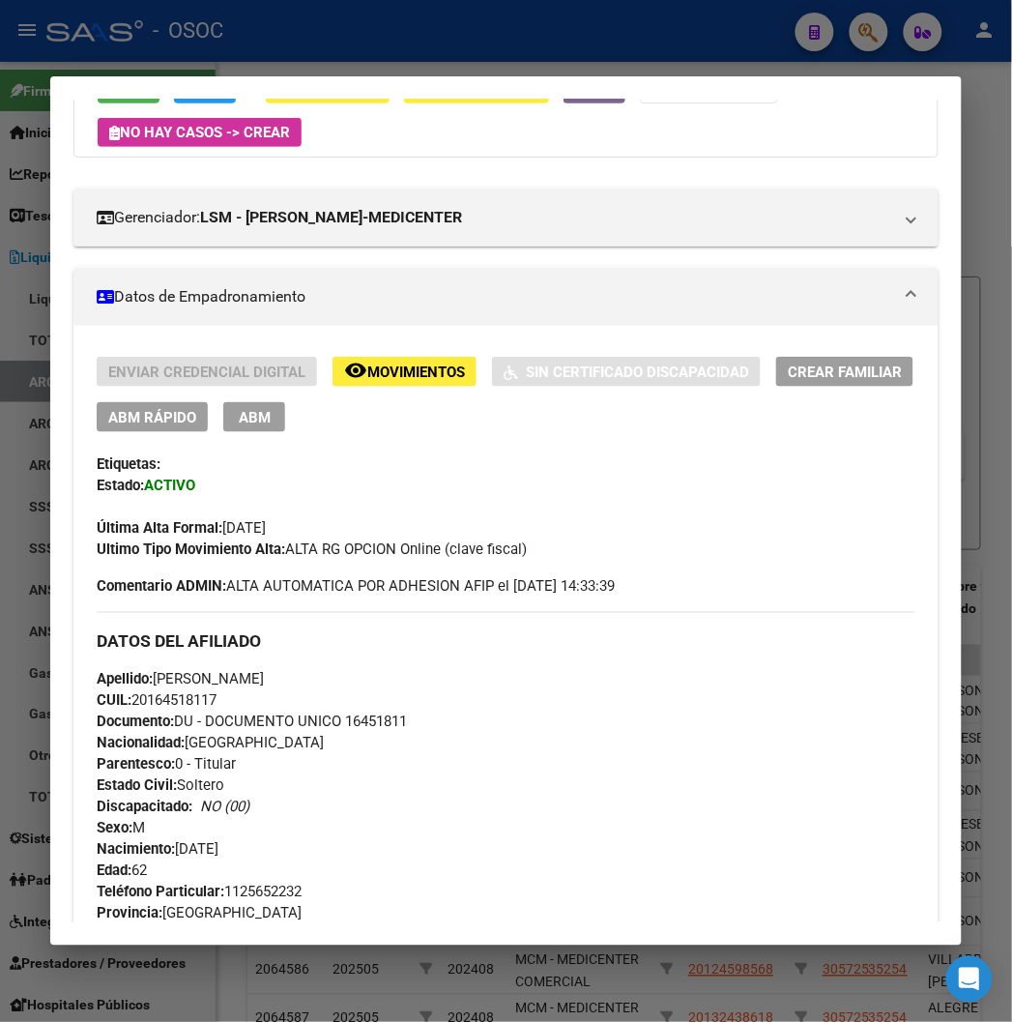
scroll to position [215, 0]
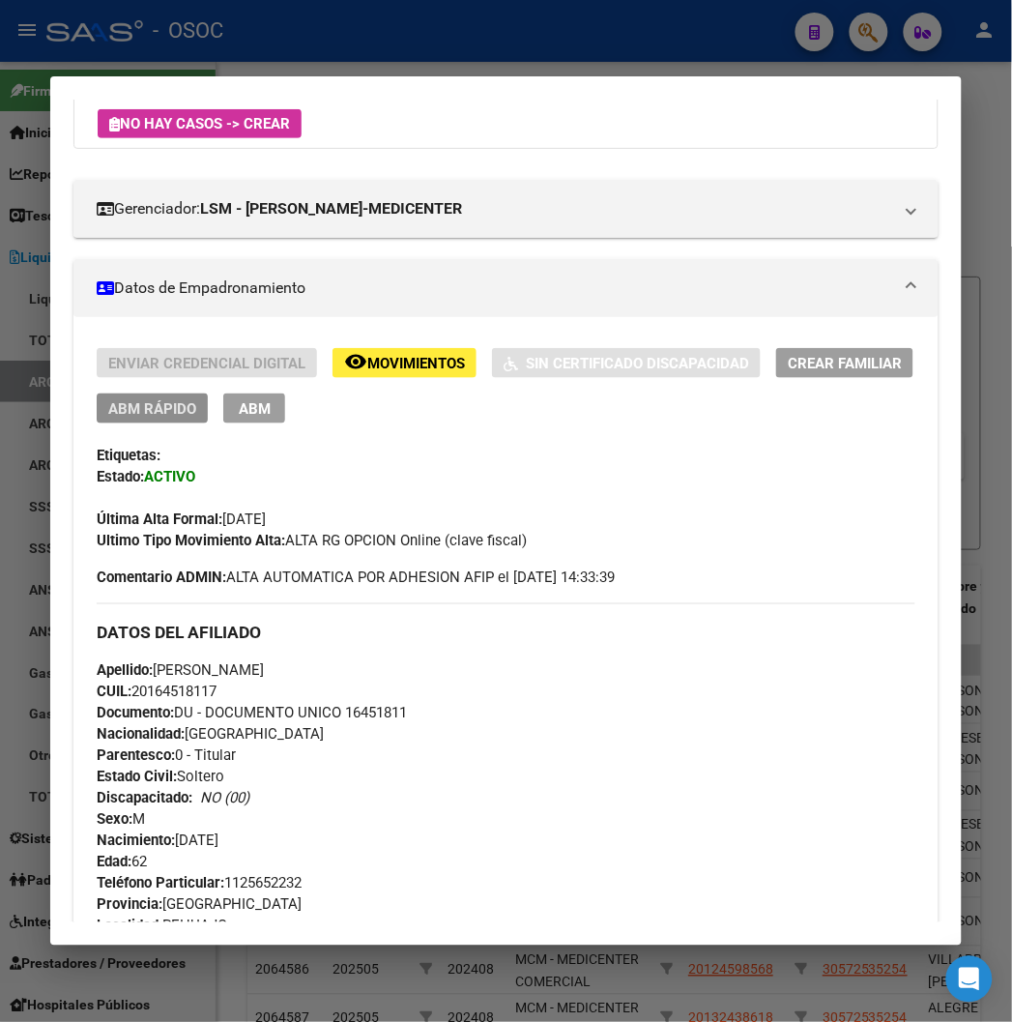
click at [129, 404] on span "ABM Rápido" at bounding box center [152, 408] width 88 height 17
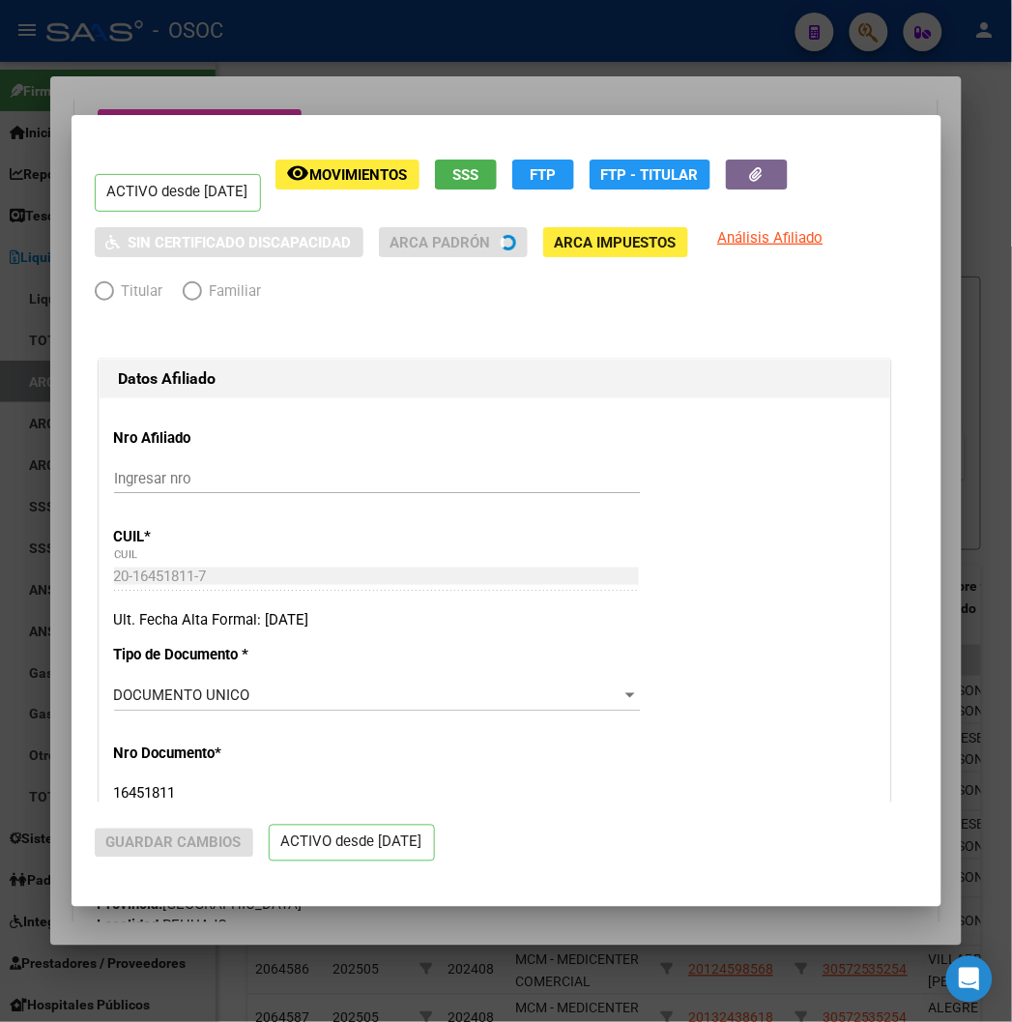
radio input "true"
type input "30-63497331-8"
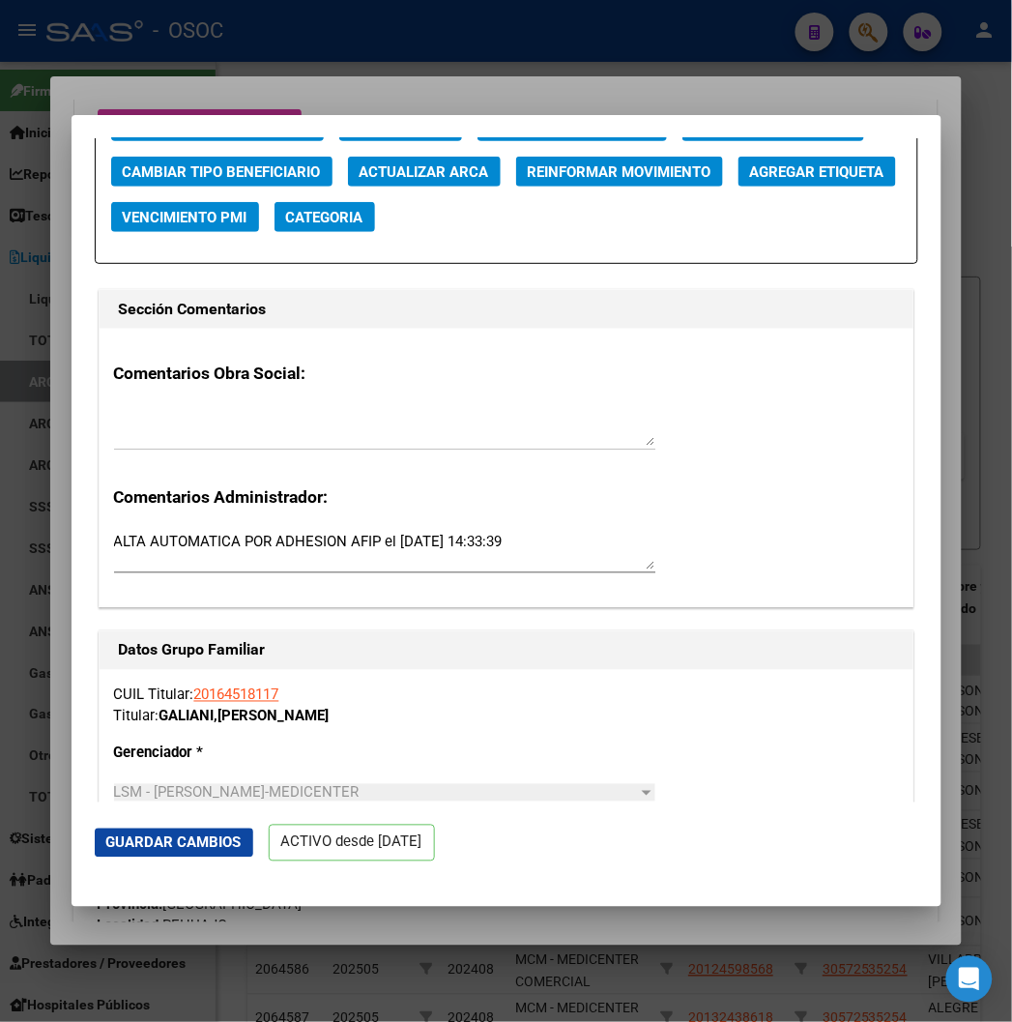
scroll to position [2792, 0]
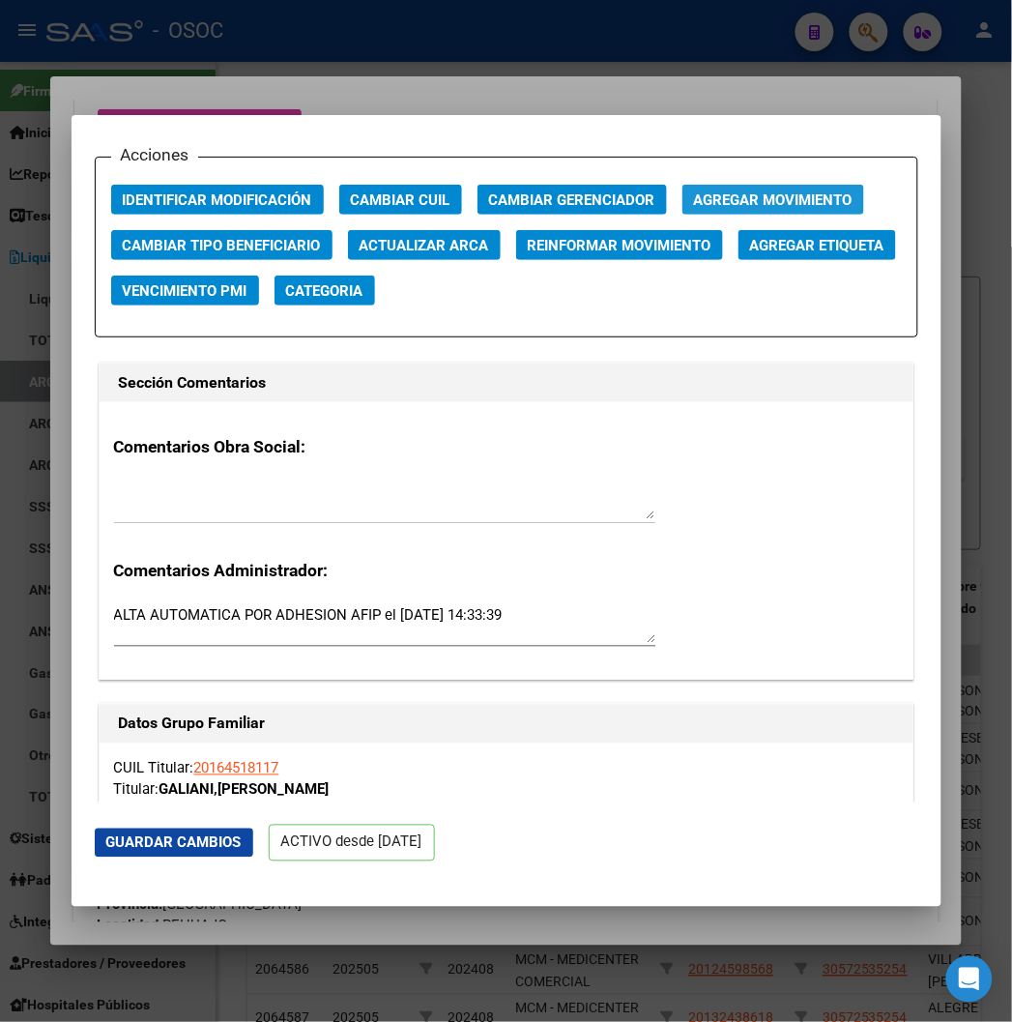
click at [694, 200] on span "Agregar Movimiento" at bounding box center [773, 199] width 159 height 17
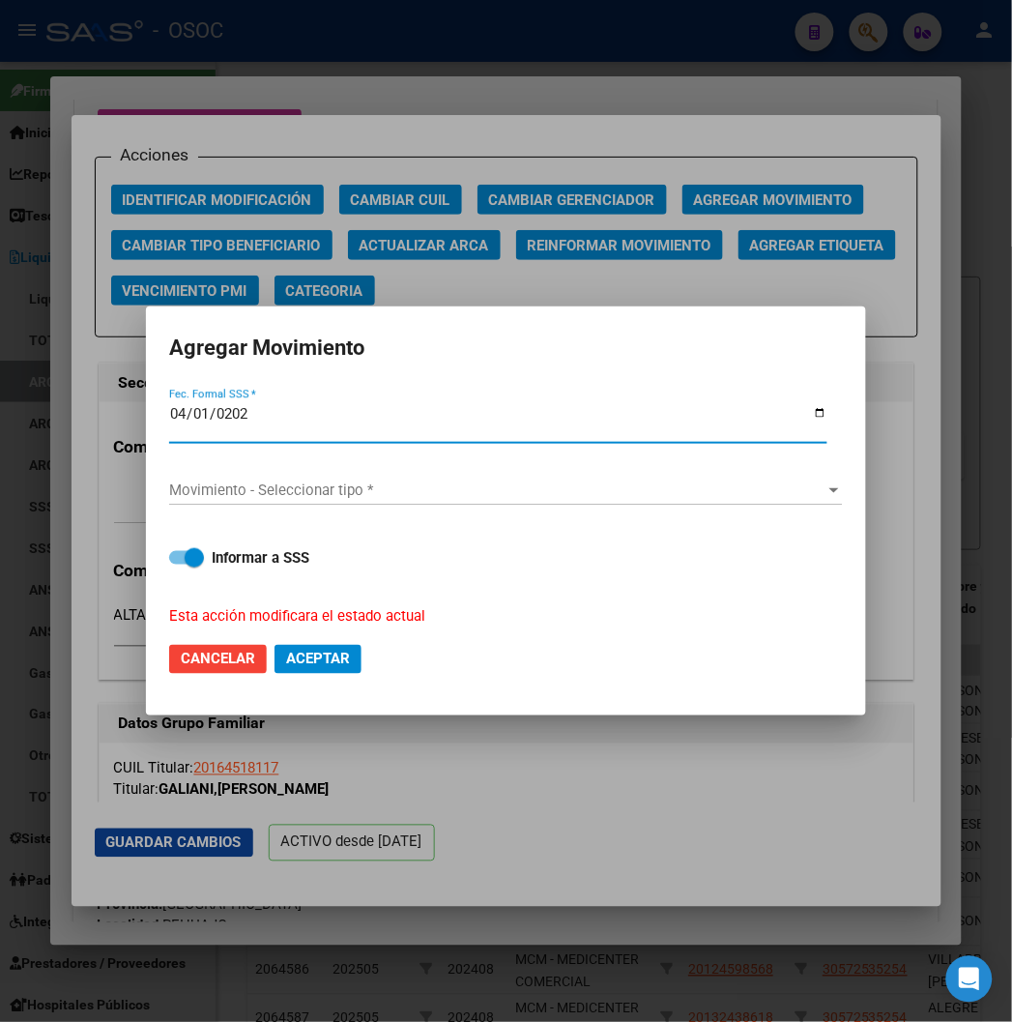
type input "2025-04-01"
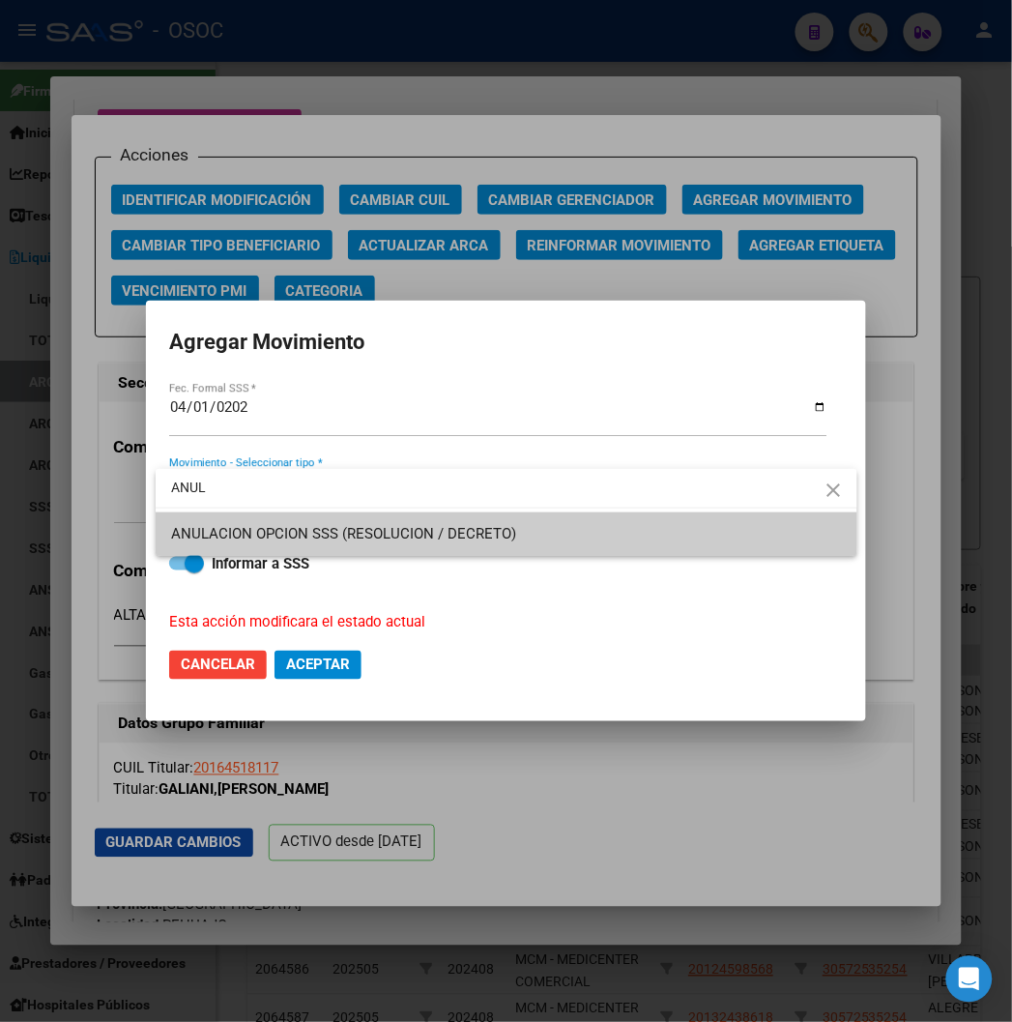
type input "ANUL"
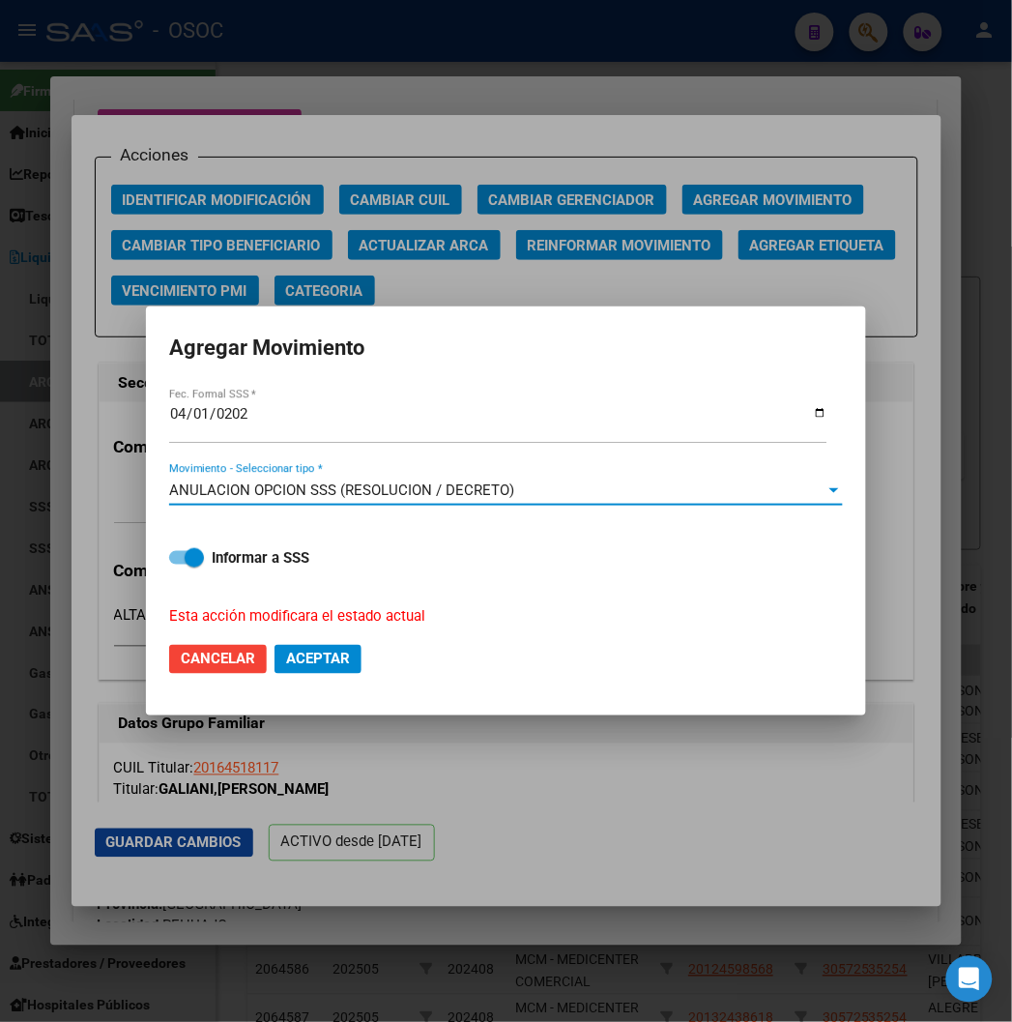
click at [341, 659] on span "Aceptar" at bounding box center [318, 659] width 64 height 17
checkbox input "false"
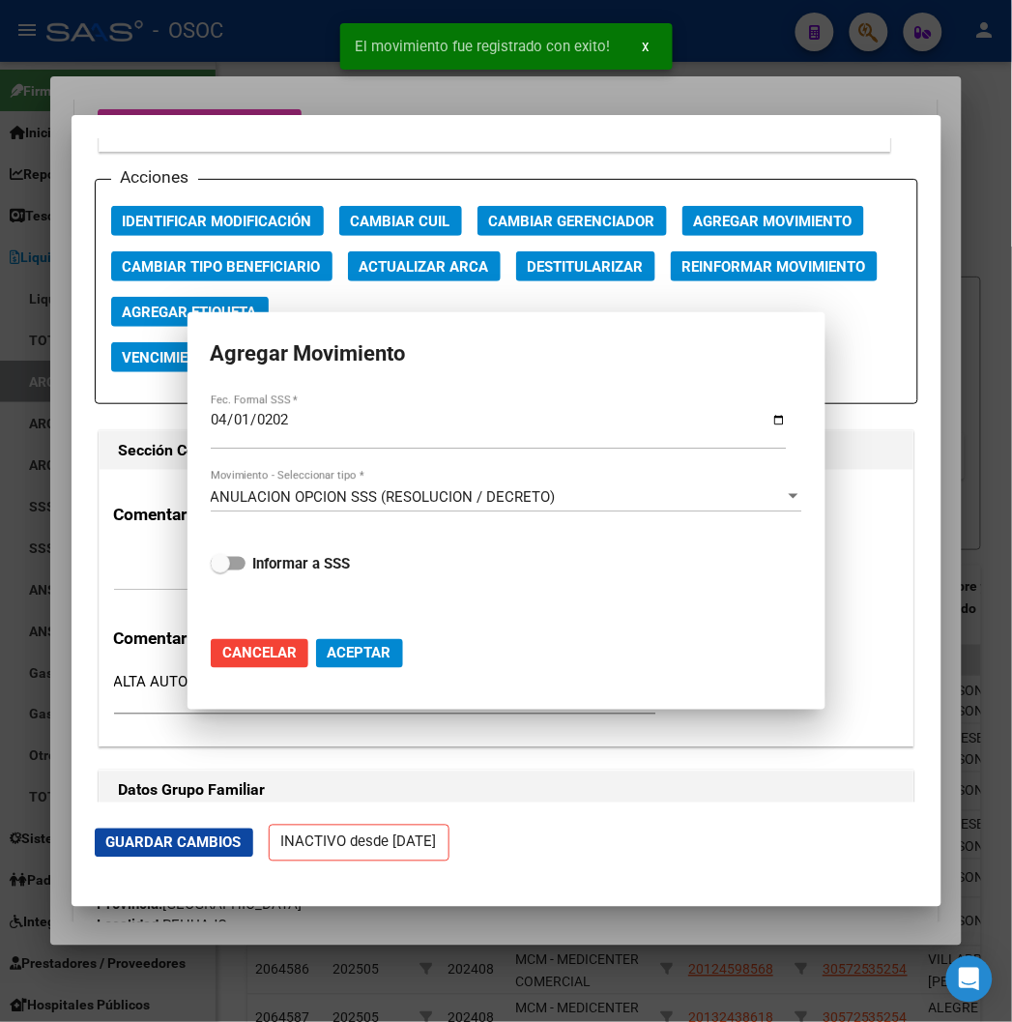
scroll to position [2814, 0]
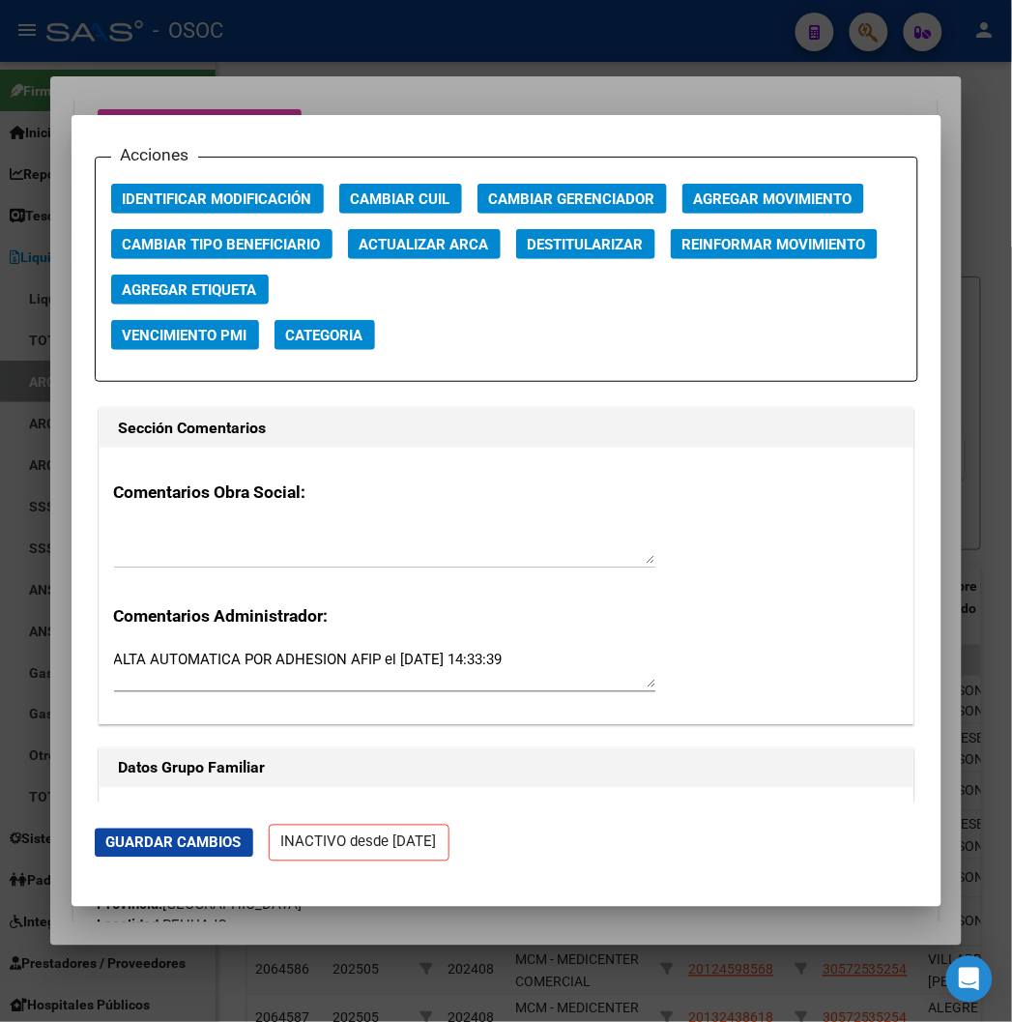
click at [178, 64] on div at bounding box center [506, 511] width 1012 height 1022
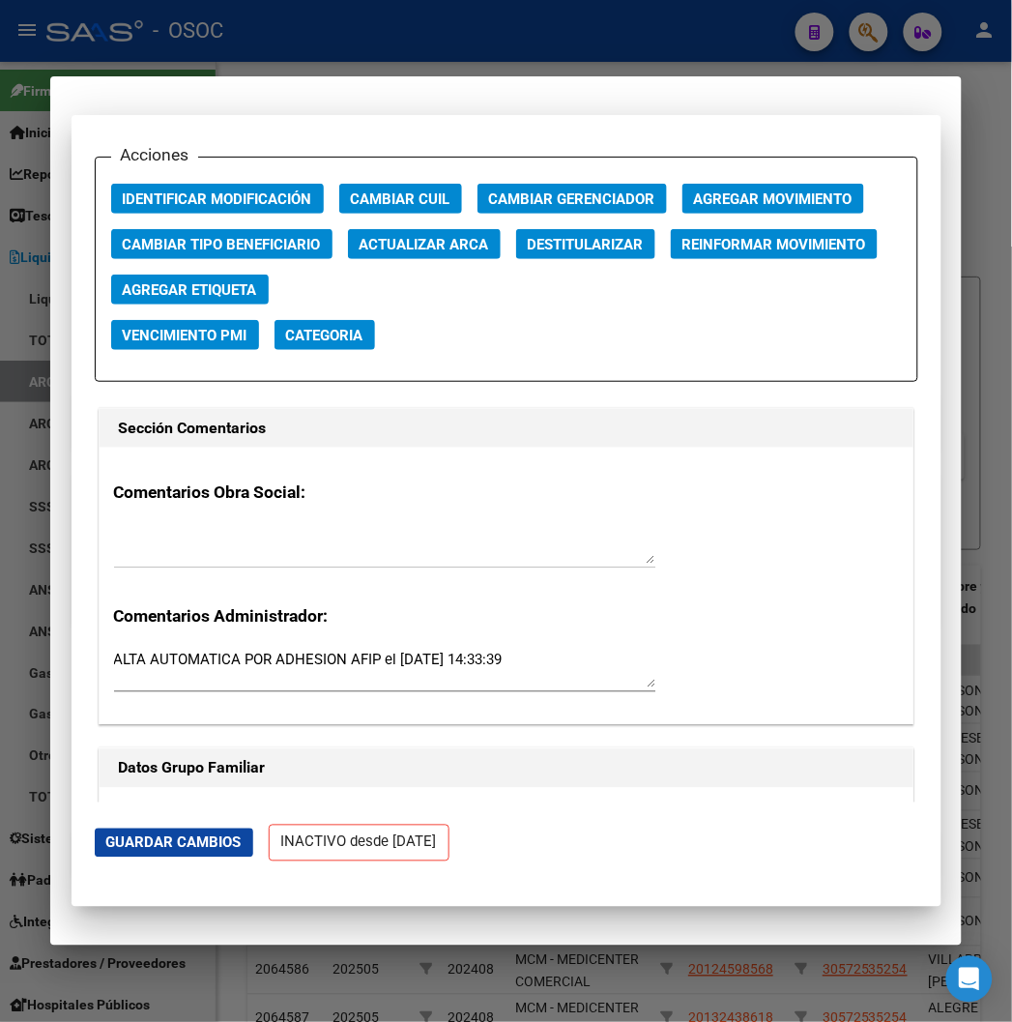
scroll to position [0, 0]
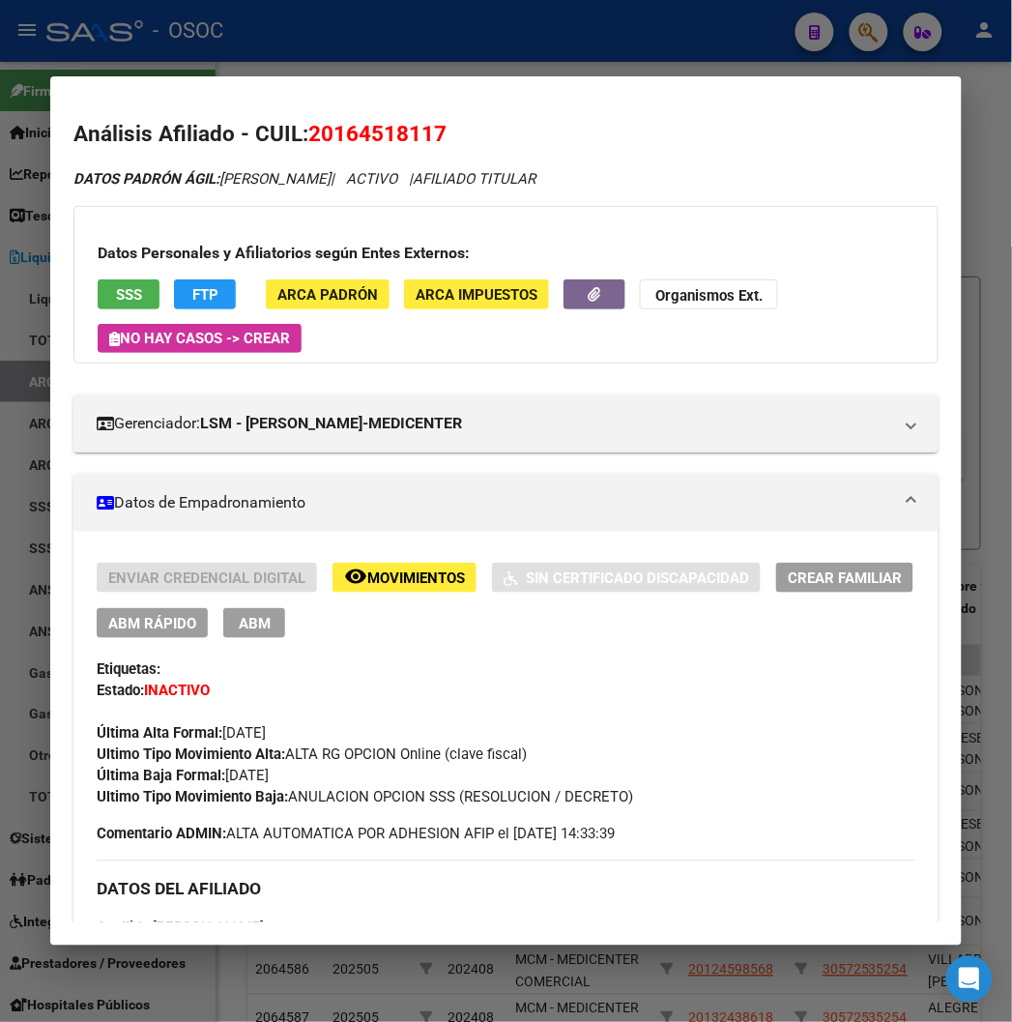
drag, startPoint x: 610, startPoint y: 789, endPoint x: 268, endPoint y: 793, distance: 342.3
click at [268, 793] on div "Ultimo Tipo Movimiento Baja: ANULACION OPCION SSS (RESOLUCION / DECRETO)" at bounding box center [506, 797] width 818 height 21
copy span "ANULACION OPCION SSS (RESOLUCION / DECRETO)"
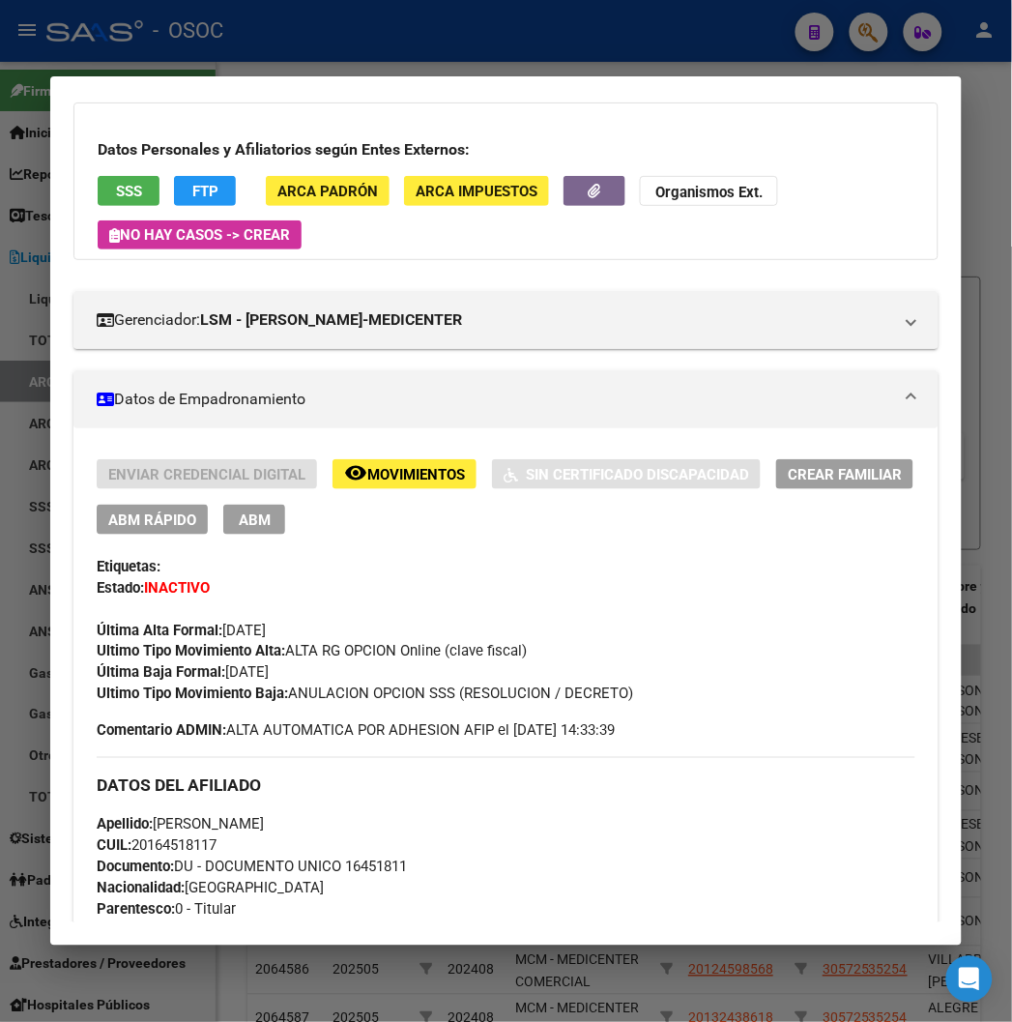
scroll to position [215, 0]
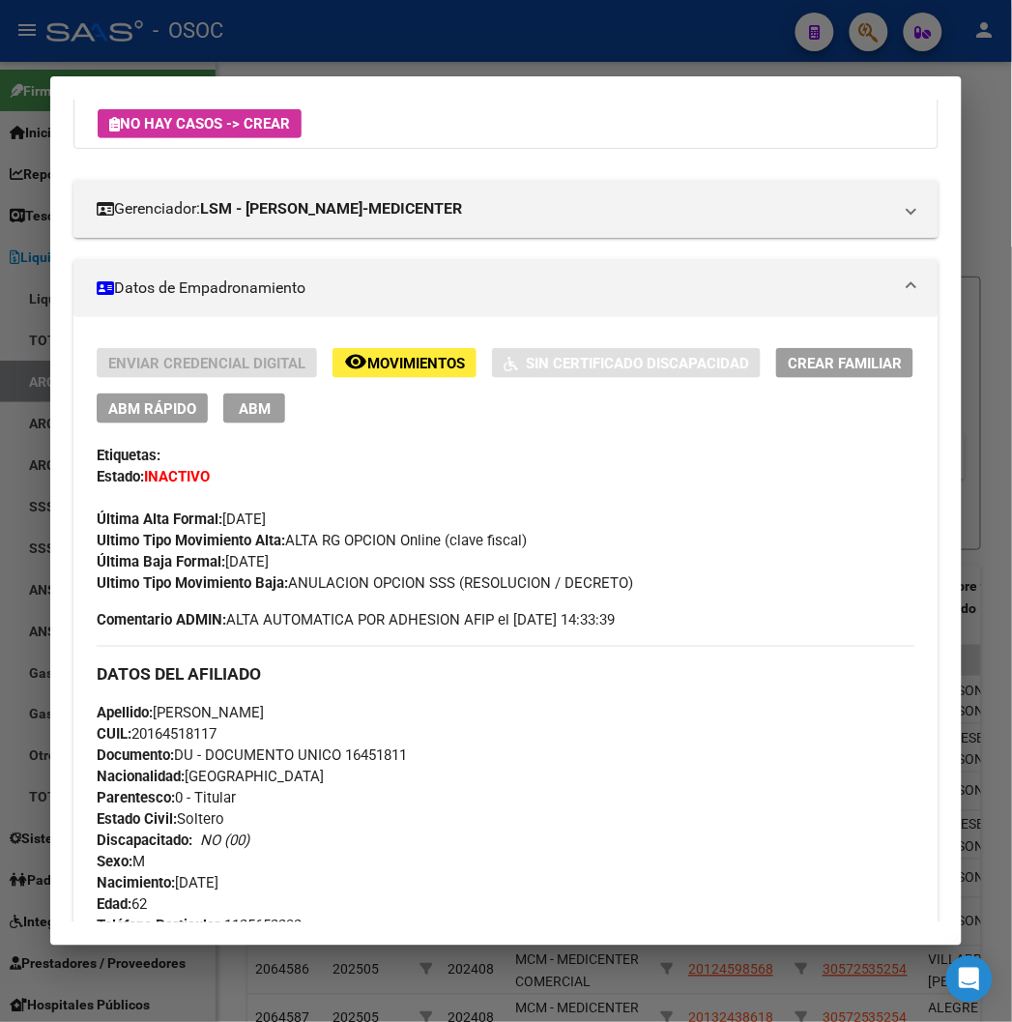
click at [355, 752] on span "Documento: DU - DOCUMENTO UNICO 16451811" at bounding box center [252, 755] width 310 height 17
copy span "16451811"
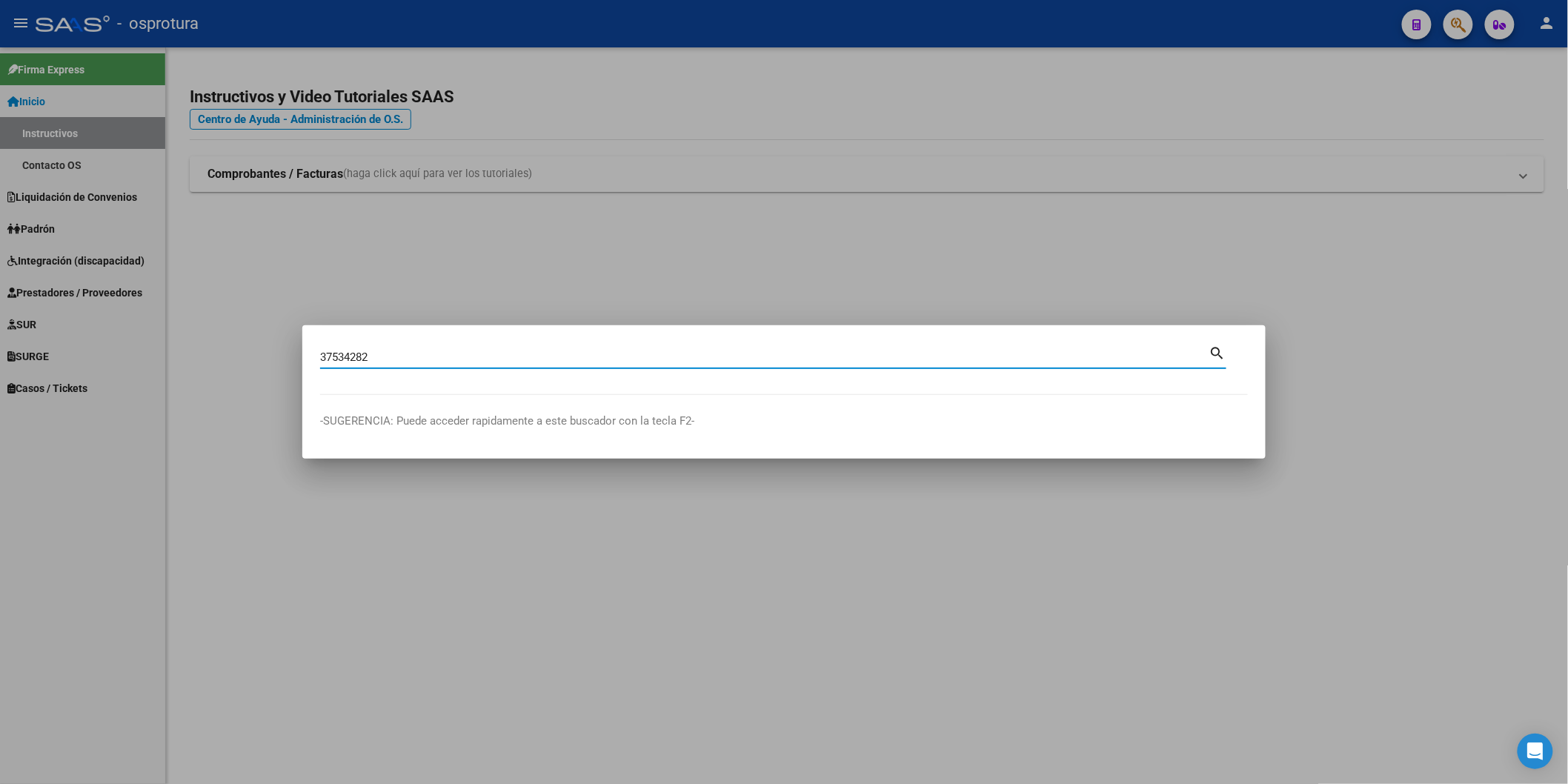
type input "37534282"
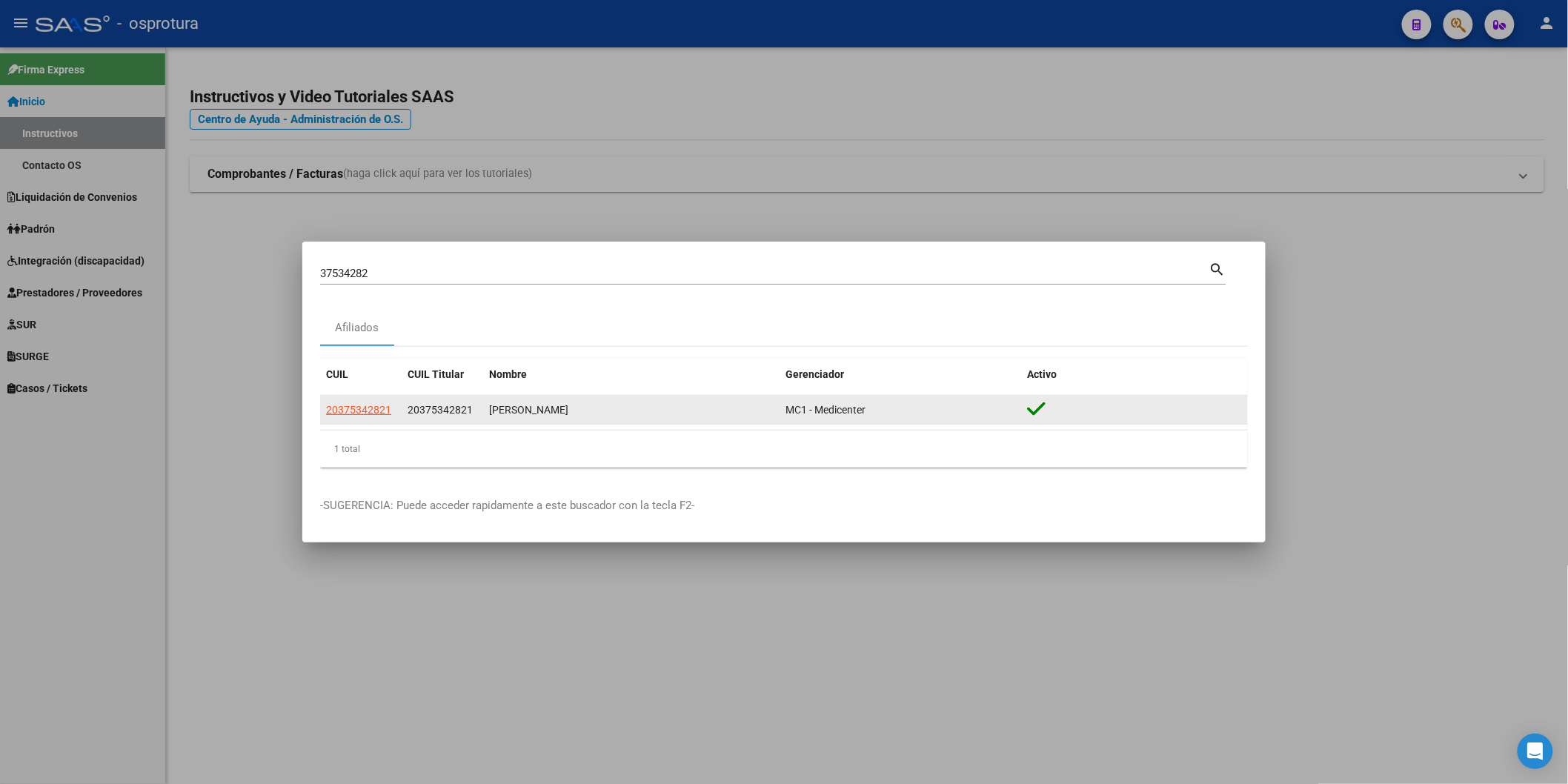
drag, startPoint x: 386, startPoint y: 425, endPoint x: 379, endPoint y: 416, distance: 11.4
click at [386, 424] on div "20375342821 20375342821 [PERSON_NAME] MC1 - Medicenter" at bounding box center [784, 410] width 927 height 30
click at [379, 416] on app-link-go-to "20375342821" at bounding box center [358, 410] width 65 height 17
click at [376, 413] on span "20375342821" at bounding box center [358, 409] width 65 height 11
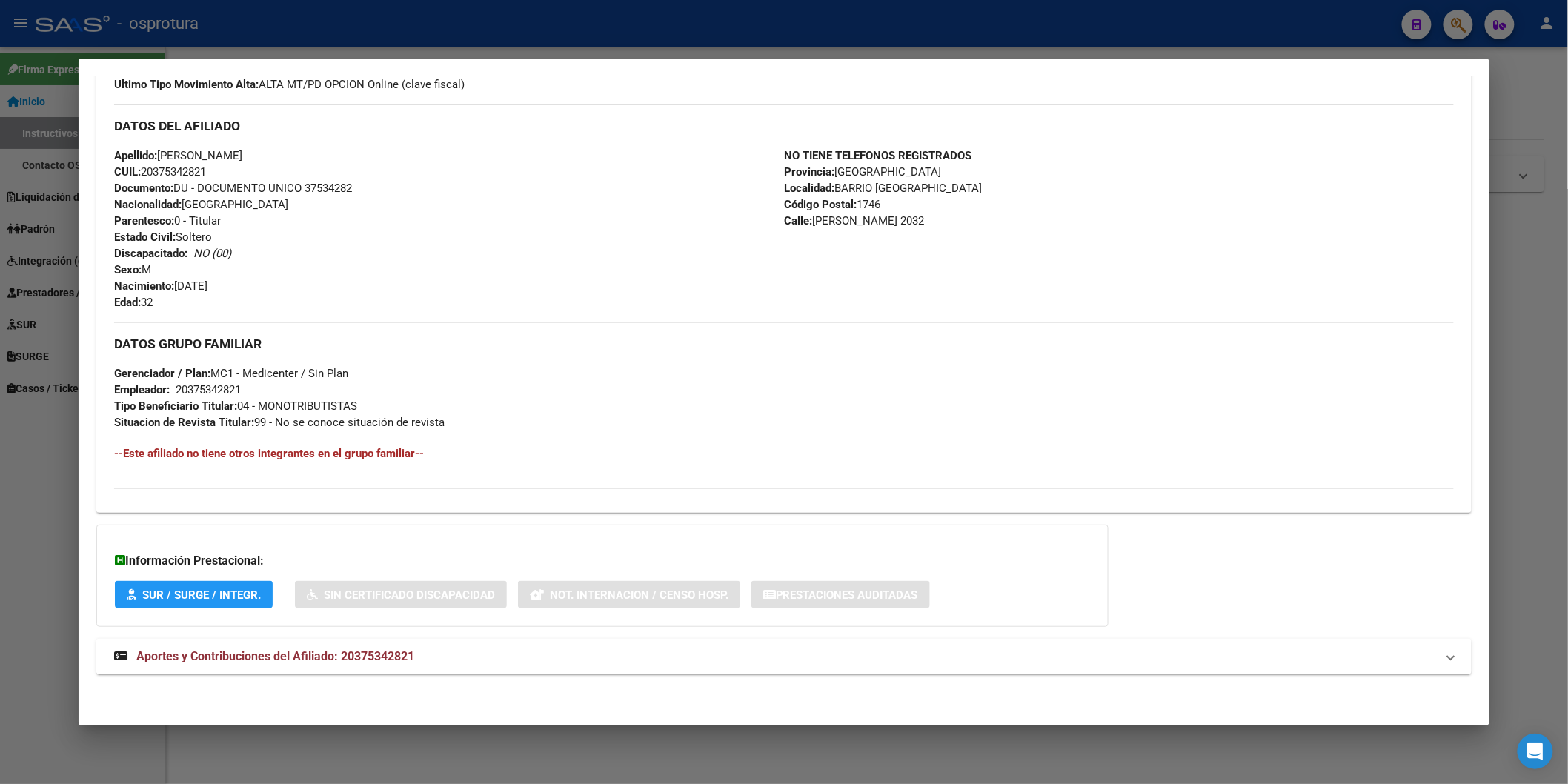
click at [292, 674] on mat-expansion-panel-header "Aportes y Contribuciones del Afiliado: 20375342821" at bounding box center [784, 656] width 1375 height 35
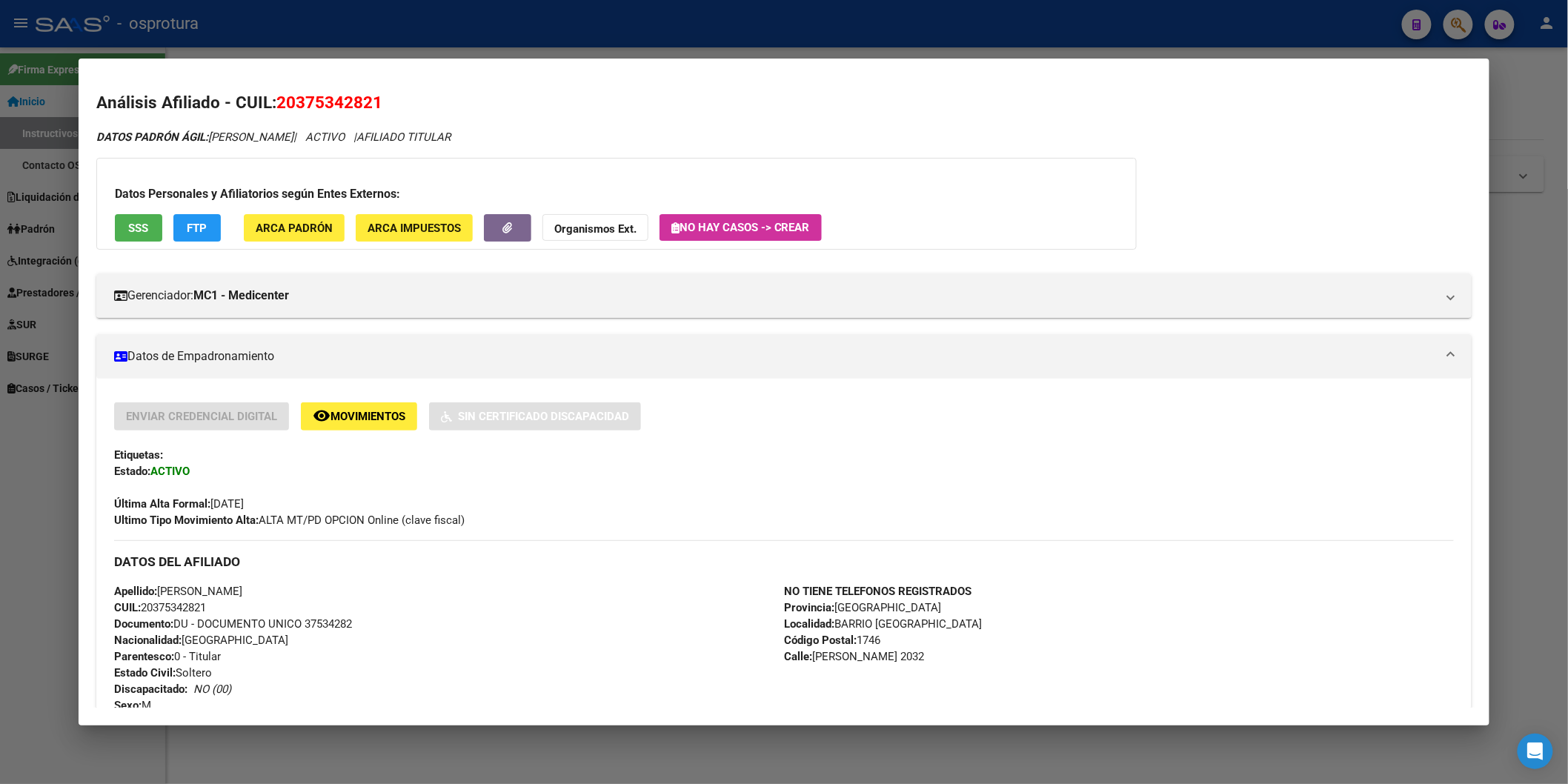
click at [332, 615] on div "Apellido: [PERSON_NAME]: 20375342821 Documento: DU - DOCUMENTO UNICO 37534282 N…" at bounding box center [449, 664] width 670 height 163
click at [333, 617] on span "Documento: DU - DOCUMENTO UNICO 37534282" at bounding box center [233, 623] width 238 height 13
copy span "37534282"
